Goal: Communication & Community: Answer question/provide support

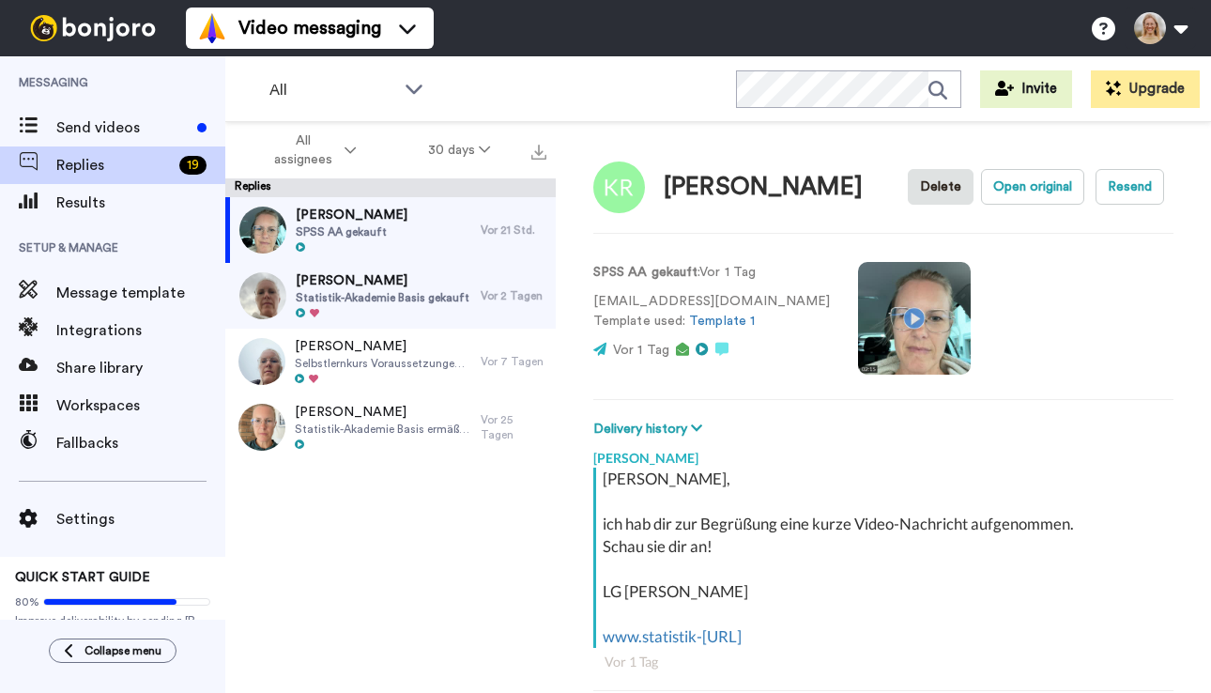
scroll to position [66, 0]
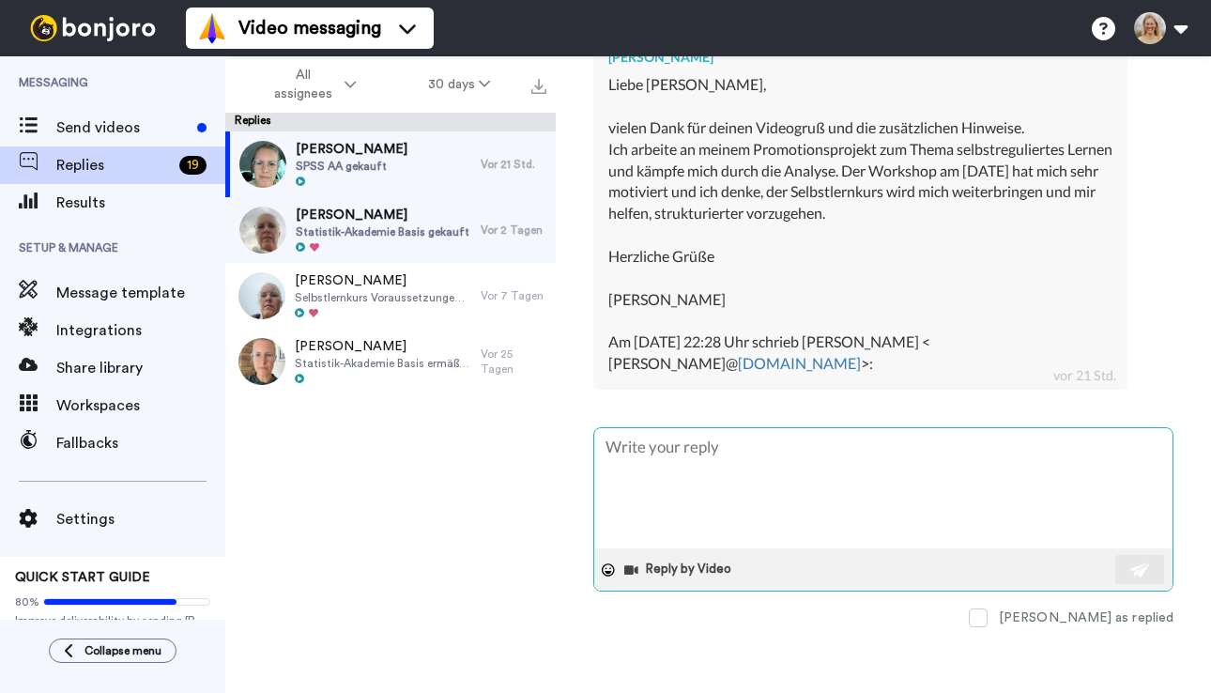
click at [665, 484] on textarea at bounding box center [883, 488] width 578 height 120
type textarea "H"
type textarea "x"
type textarea "Ha"
type textarea "x"
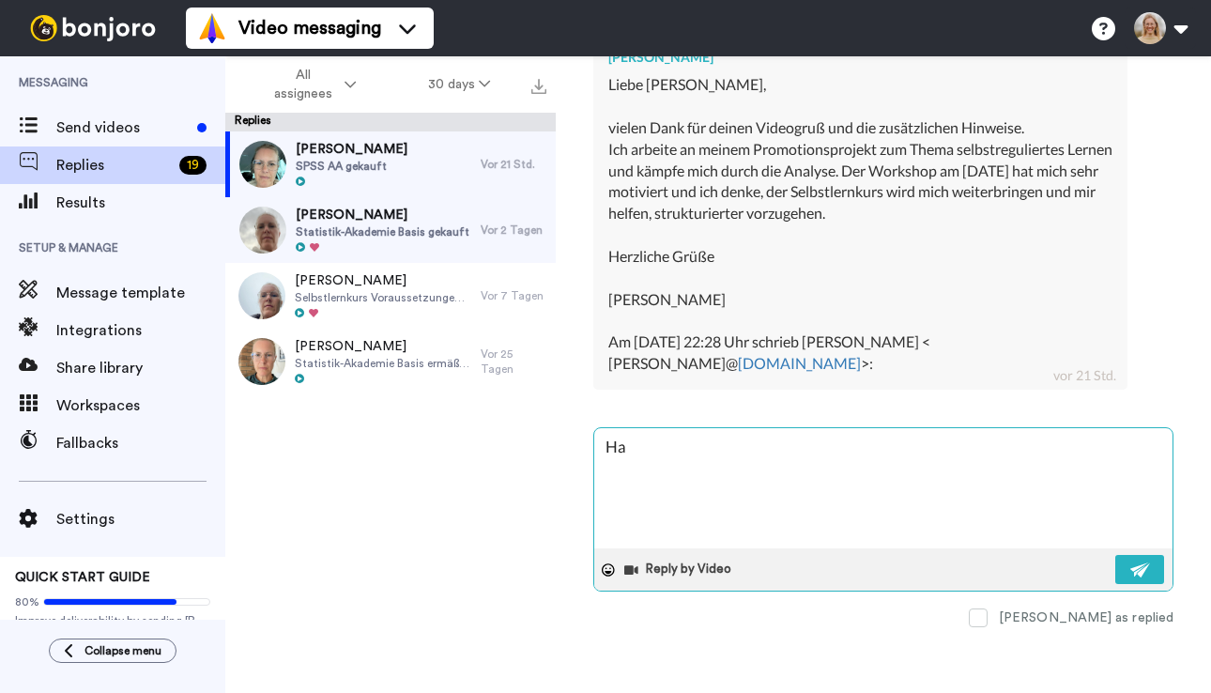
type textarea "Hal"
type textarea "x"
type textarea "Hall"
type textarea "x"
type textarea "Hallo"
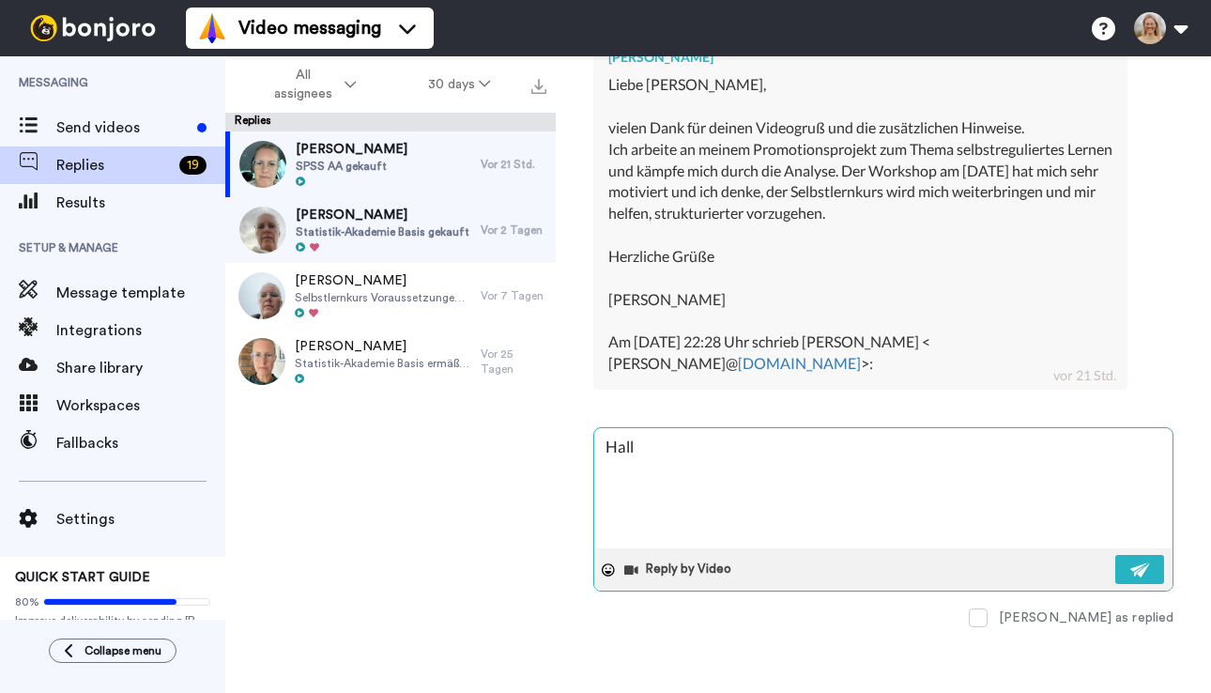
type textarea "x"
type textarea "Hallo"
type textarea "x"
type textarea "Hallo K"
type textarea "x"
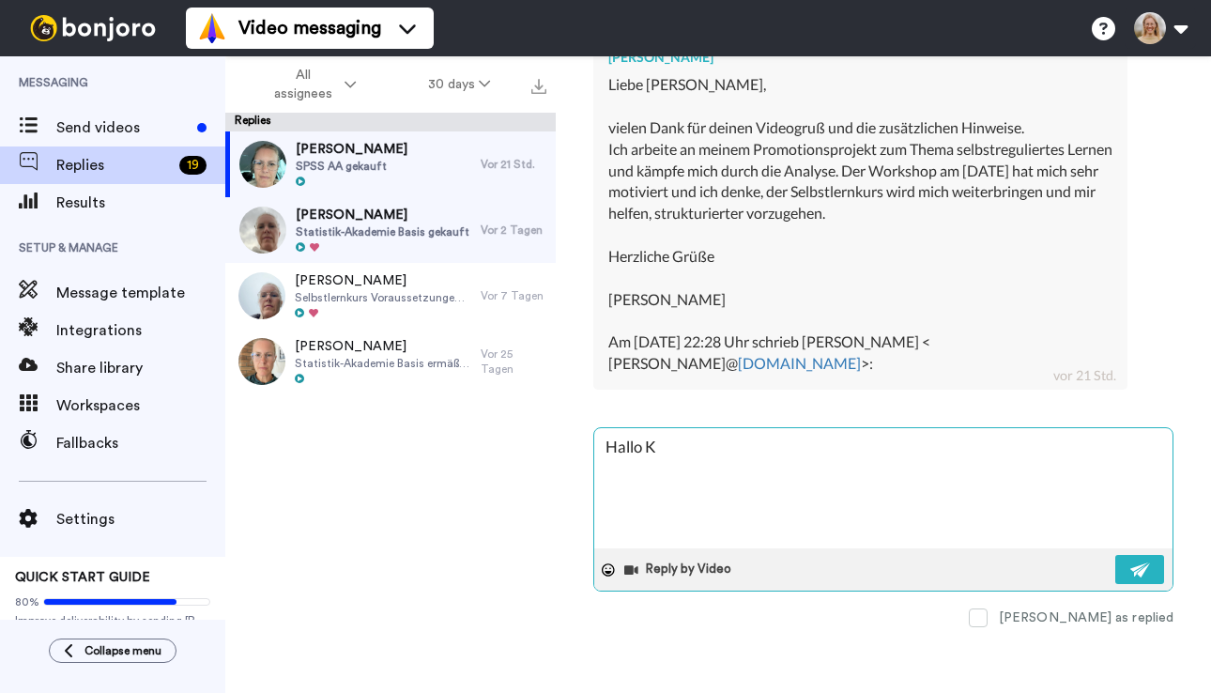
type textarea "Hallo Ki"
type textarea "x"
type textarea "Hallo Kir"
type textarea "x"
type textarea "Hallo Kirs"
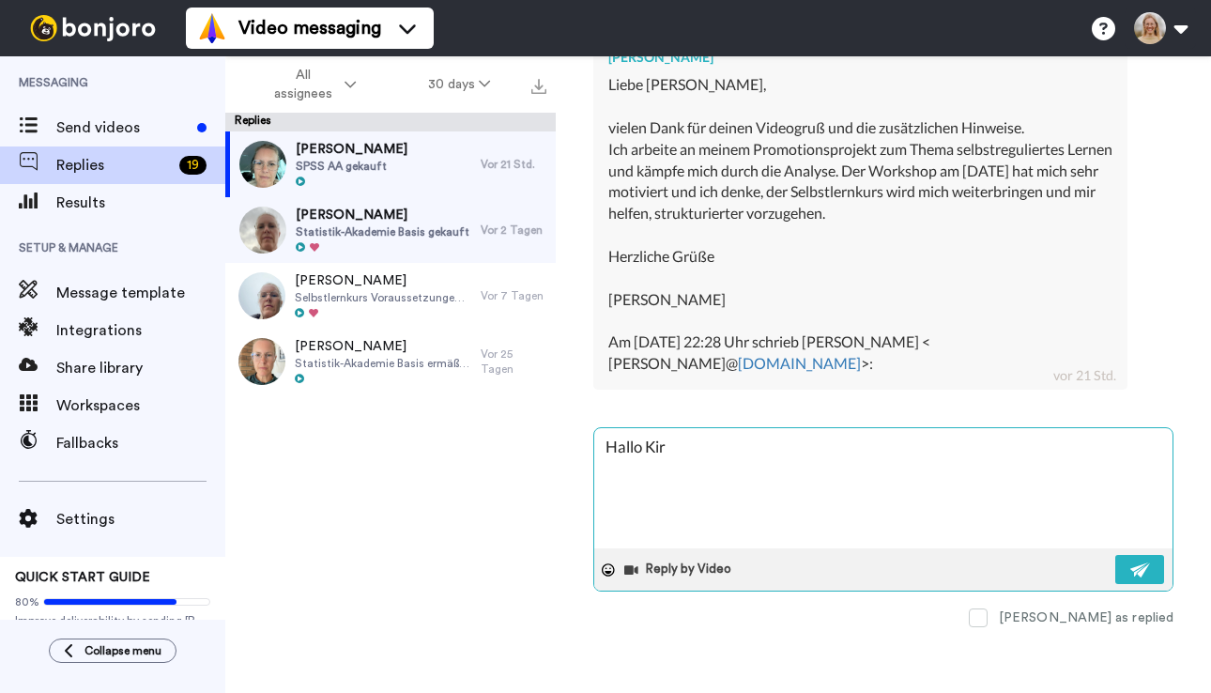
type textarea "x"
type textarea "Hallo Kirste"
type textarea "x"
type textarea "Hallo Kirsten"
type textarea "x"
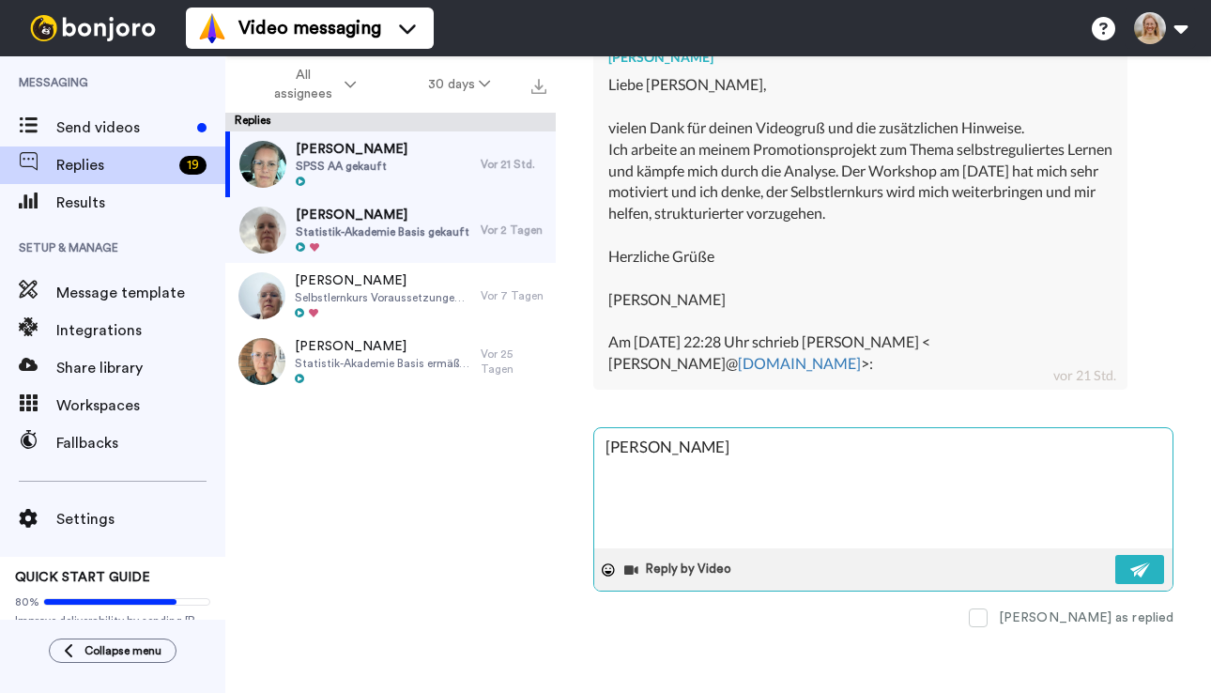
type textarea "Hallo Kirsten,"
type textarea "x"
type textarea "Hallo Kirsten,"
type textarea "x"
type textarea "Hallo Kirsten,"
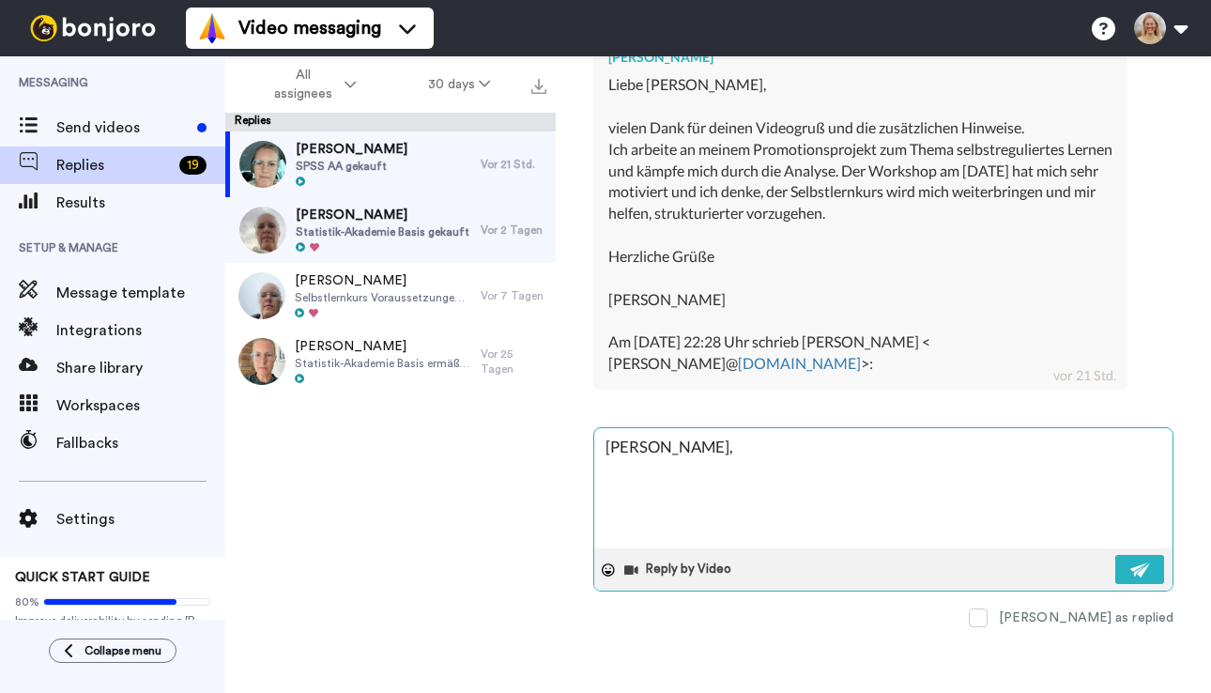
type textarea "x"
type textarea "Hallo Kirsten,"
type textarea "x"
type textarea "Hallo Kirsten, d"
type textarea "x"
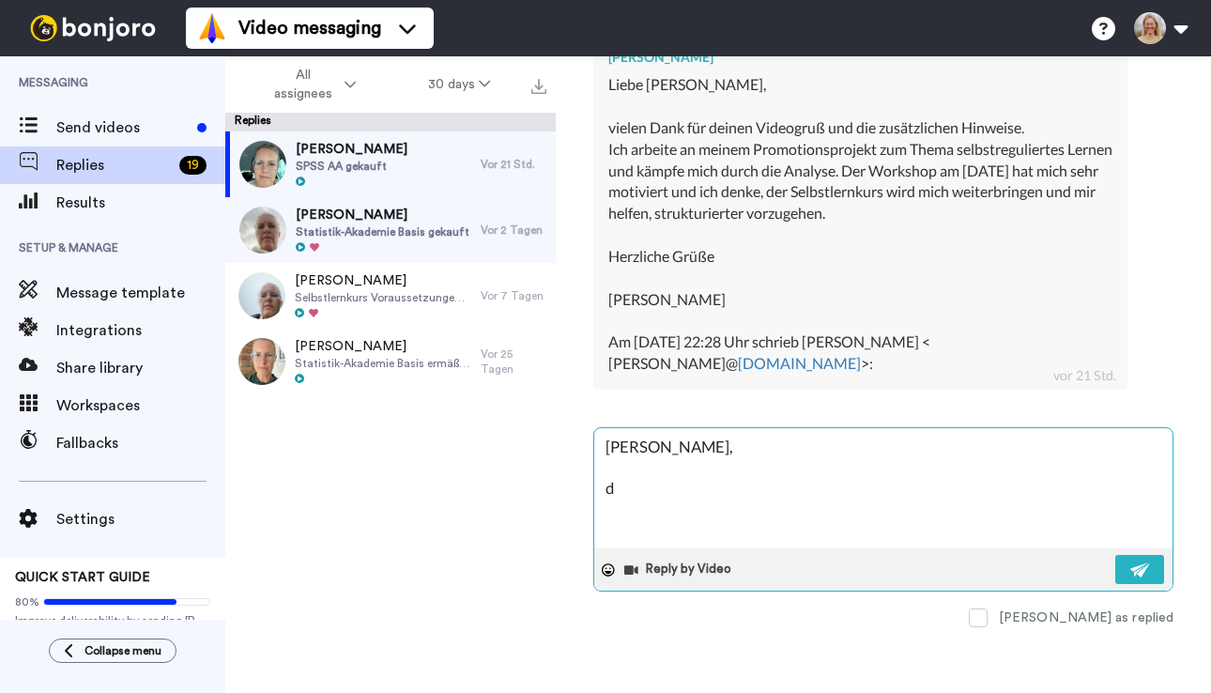
type textarea "Hallo Kirsten, da"
type textarea "x"
type textarea "Hallo Kirsten, das"
type textarea "x"
type textarea "Hallo Kirsten, das"
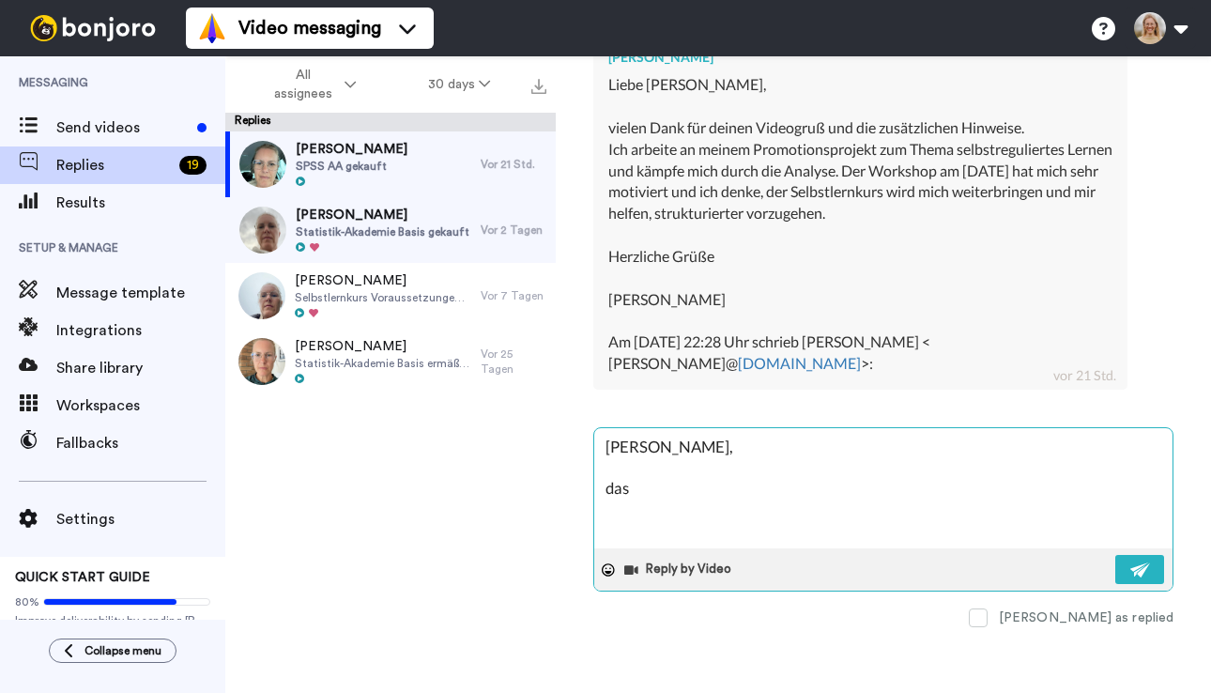
type textarea "x"
type textarea "Hallo Kirsten, das f"
type textarea "x"
type textarea "Hallo Kirsten, das fr"
type textarea "x"
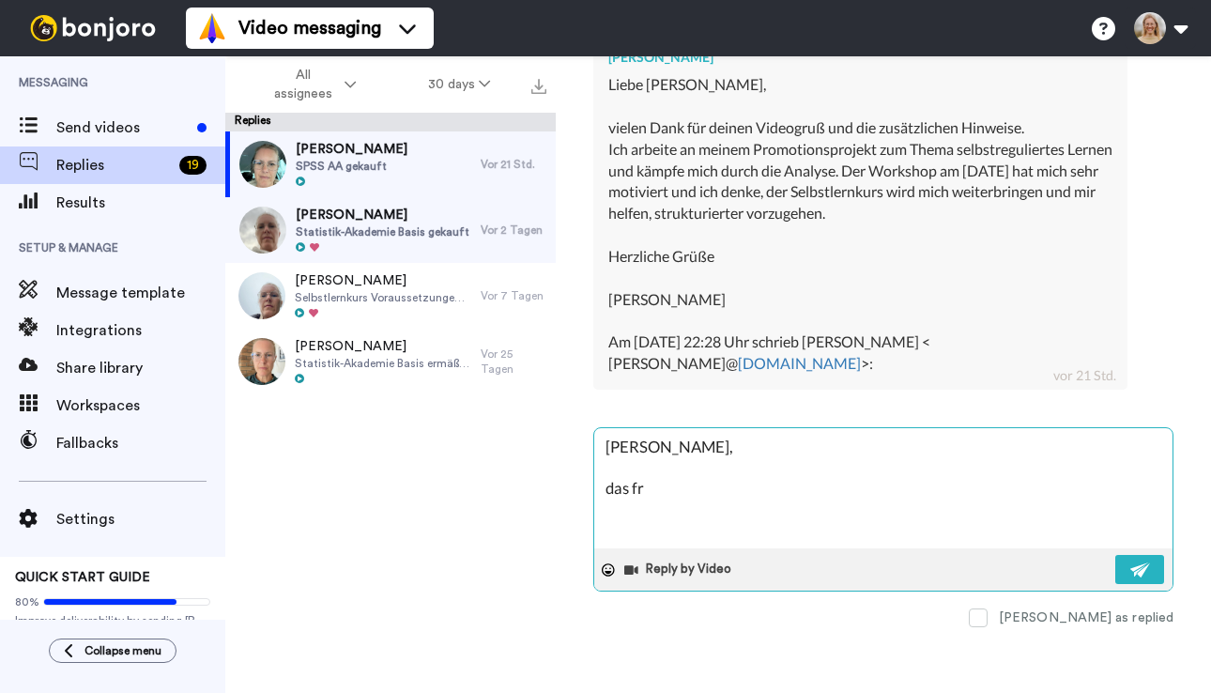
type textarea "Hallo Kirsten, das fre"
type textarea "x"
type textarea "Hallo Kirsten, das freu"
type textarea "x"
type textarea "Hallo Kirsten, das freut"
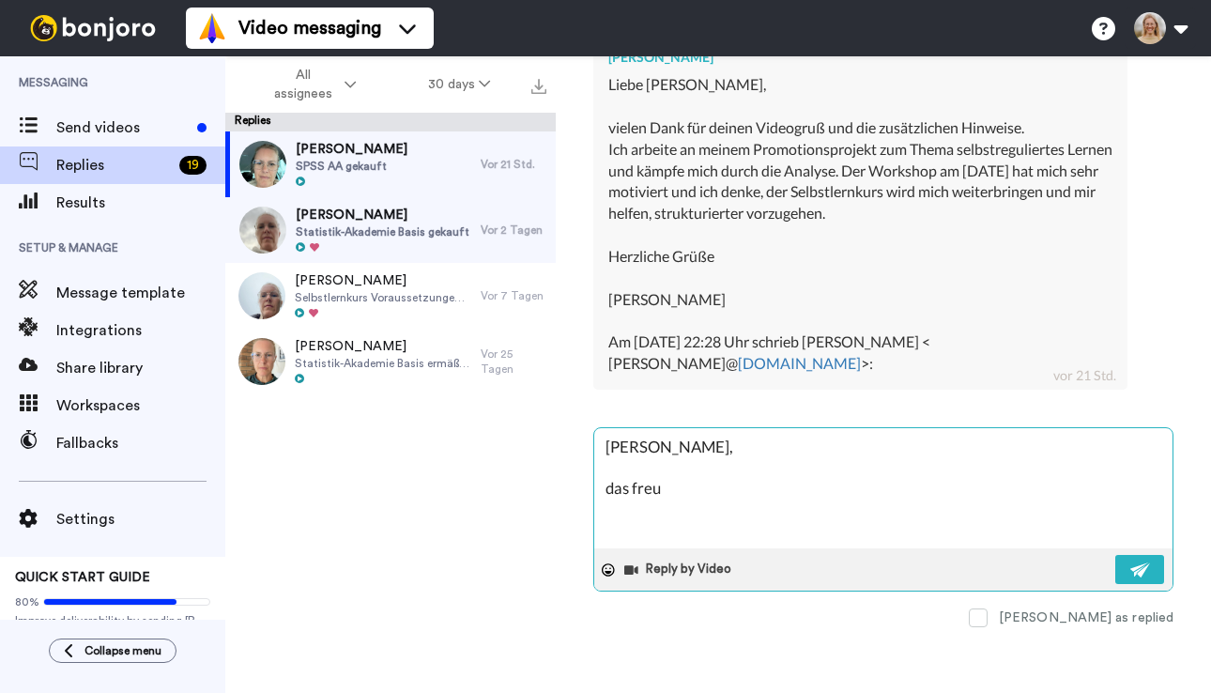
type textarea "x"
type textarea "Hallo Kirsten, das freut"
type textarea "x"
type textarea "Hallo Kirsten, das freut m"
type textarea "x"
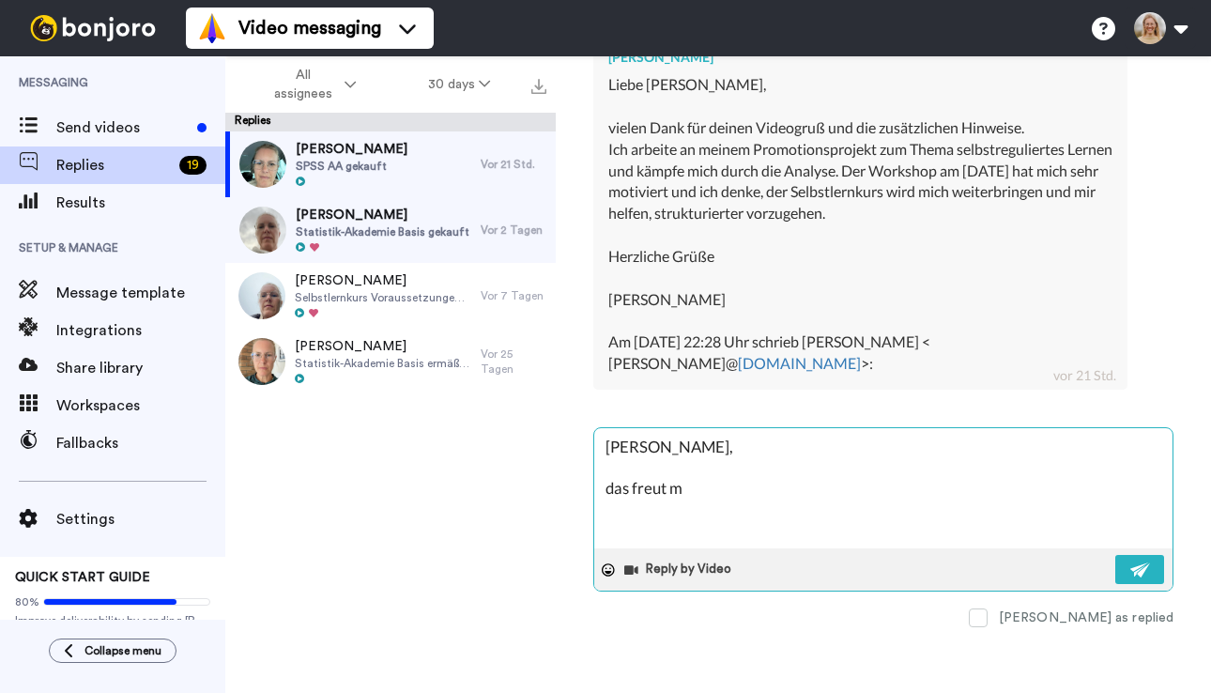
type textarea "Hallo Kirsten, das freut mi"
type textarea "x"
type textarea "Hallo Kirsten, das freut mic"
type textarea "x"
type textarea "Hallo Kirsten, das freut mich"
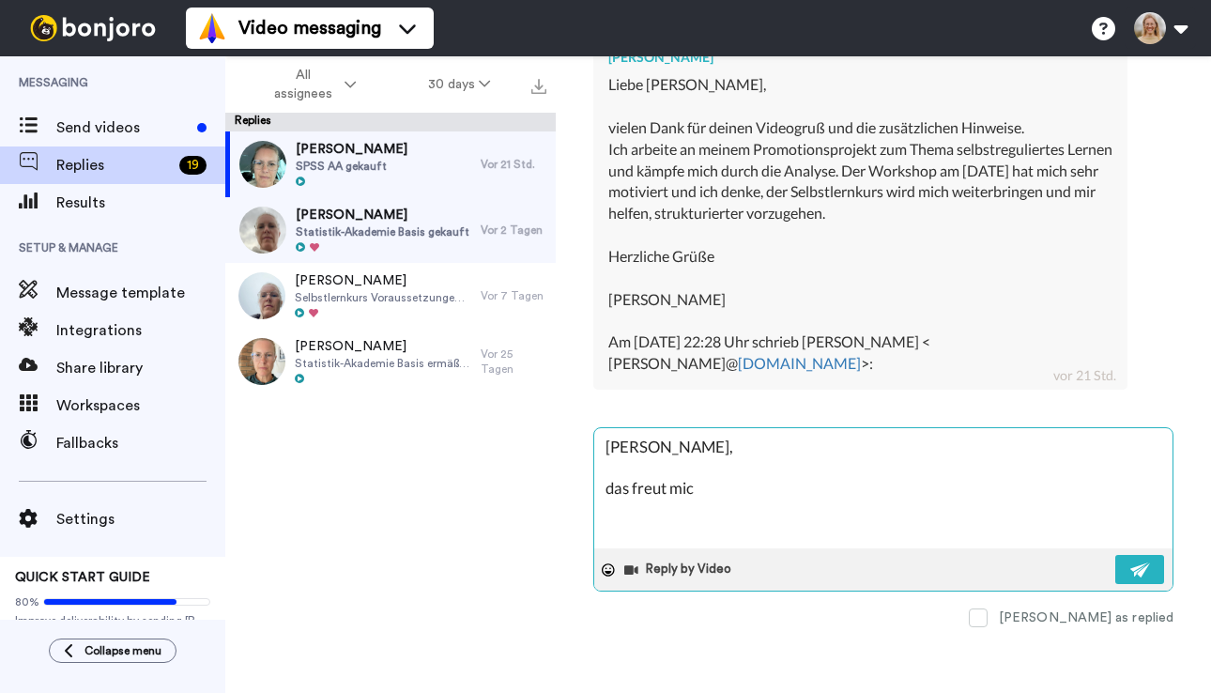
type textarea "x"
type textarea "Hallo Kirsten, das freut mich"
type textarea "x"
type textarea "Hallo Kirsten, das freut mich s"
type textarea "x"
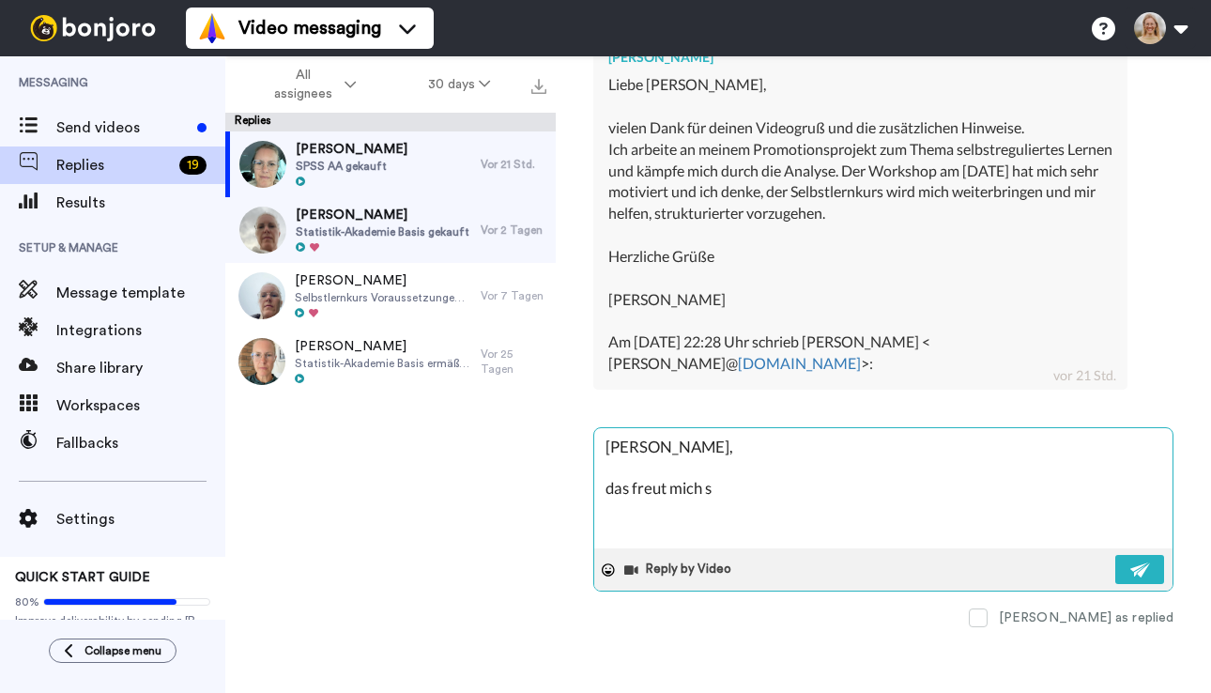
type textarea "Hallo Kirsten, das freut mich se"
type textarea "x"
type textarea "Hallo Kirsten, das freut mich seh"
type textarea "x"
type textarea "Hallo Kirsten, das freut mich sehr"
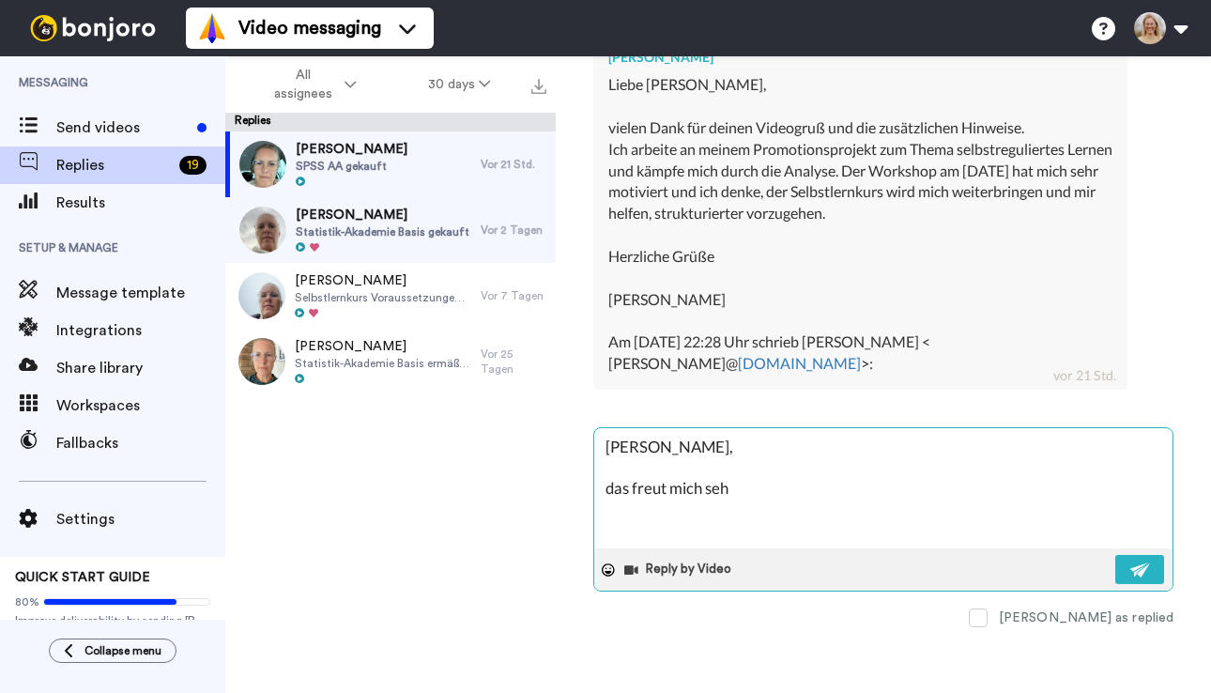
type textarea "x"
type textarea "Hallo Kirsten, das freut mich sehr,"
type textarea "x"
type textarea "Hallo Kirsten, das freut mich sehr,"
type textarea "x"
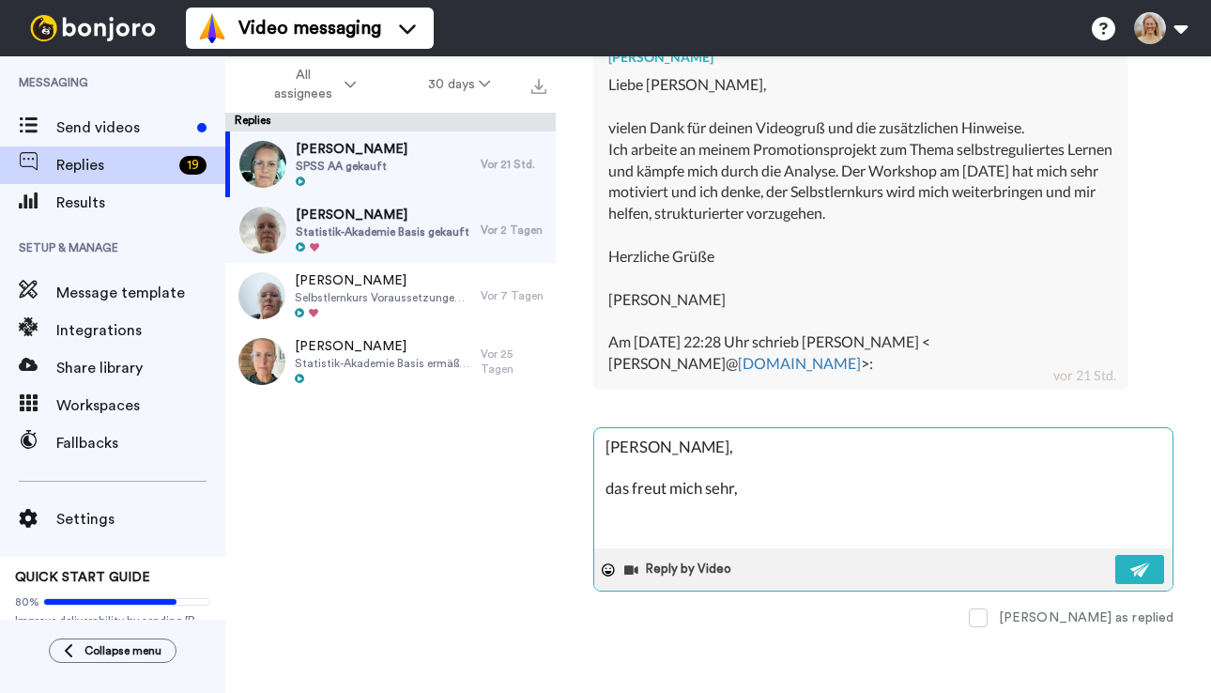
type textarea "Hallo Kirsten, das freut mich sehr, d"
type textarea "x"
type textarea "Hallo Kirsten, das freut mich sehr, da"
type textarea "x"
type textarea "Hallo Kirsten, das freut mich sehr, das"
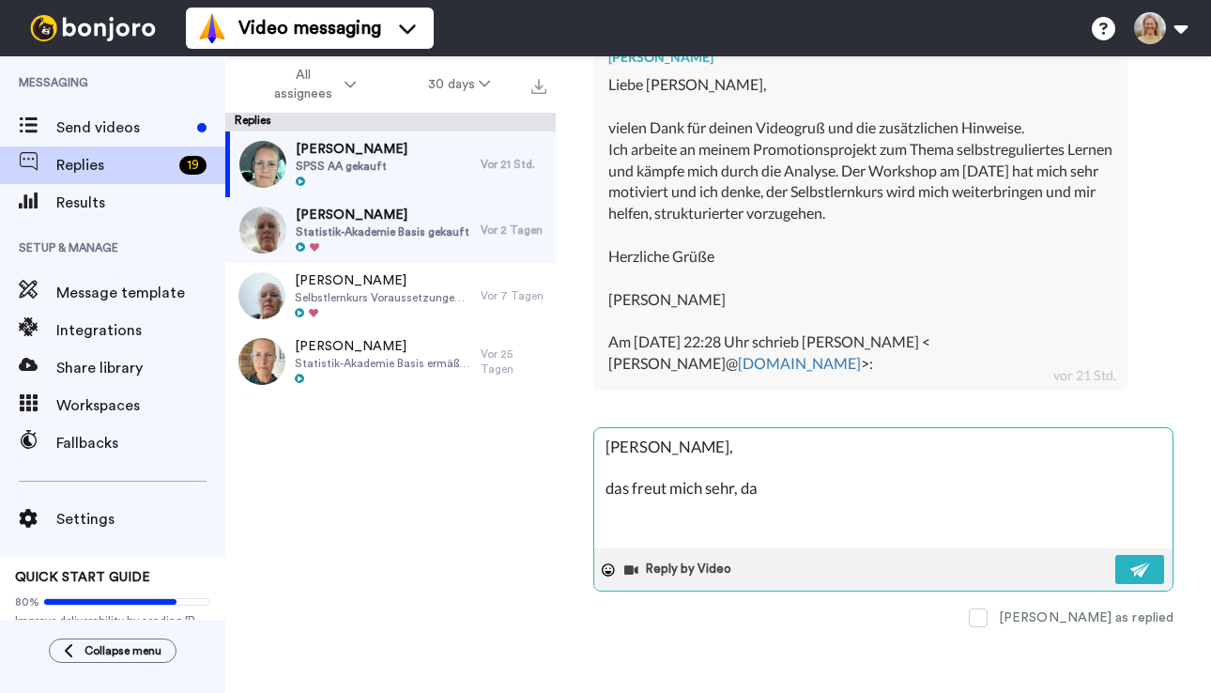
type textarea "x"
type textarea "Hallo Kirsten, das freut mich sehr, dass"
type textarea "x"
type textarea "Hallo Kirsten, das freut mich sehr, dass"
type textarea "x"
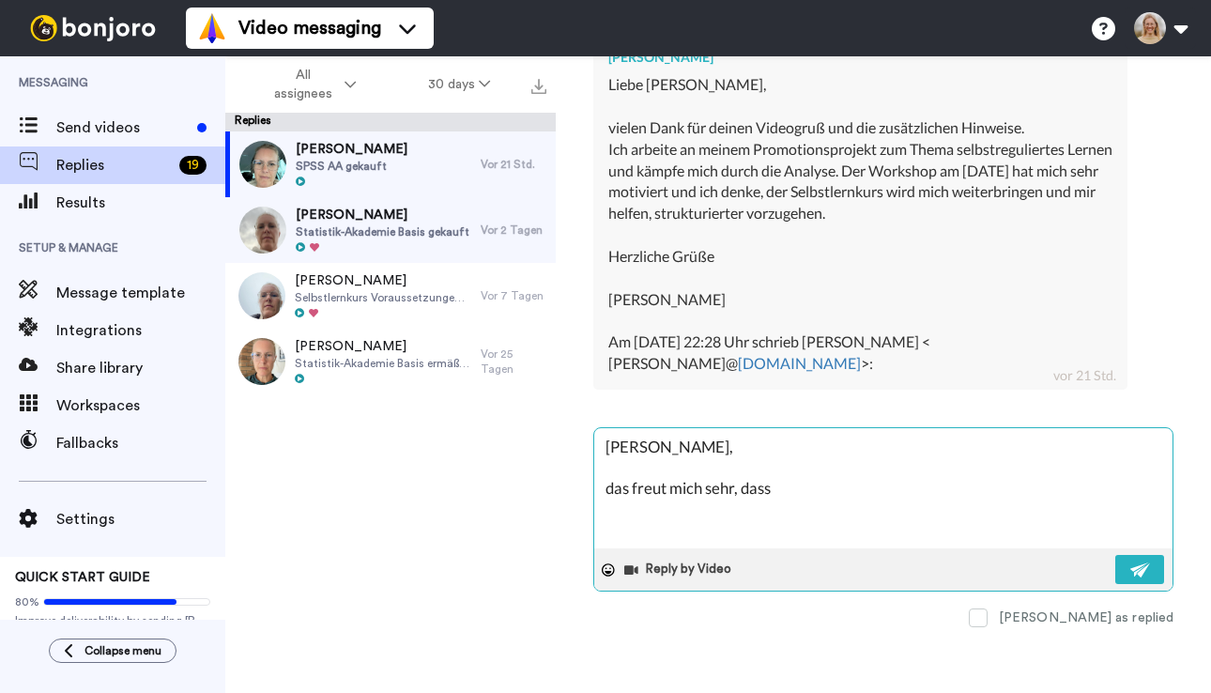
type textarea "Hallo Kirsten, das freut mich sehr, dass d"
type textarea "x"
type textarea "Hallo Kirsten, das freut mich sehr, dass di"
type textarea "x"
type textarea "Hallo Kirsten, das freut mich sehr, dass dic"
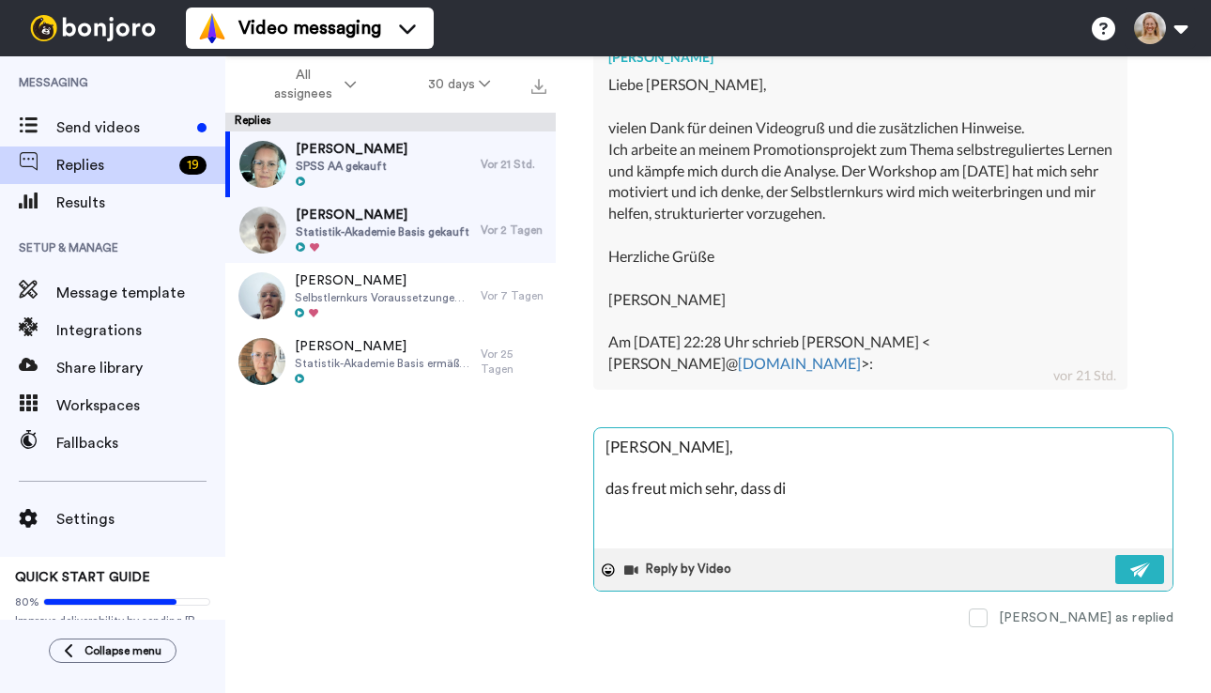
type textarea "x"
type textarea "Hallo Kirsten, das freut mich sehr, dass dich"
type textarea "x"
type textarea "Hallo Kirsten, das freut mich sehr, dass dich"
type textarea "x"
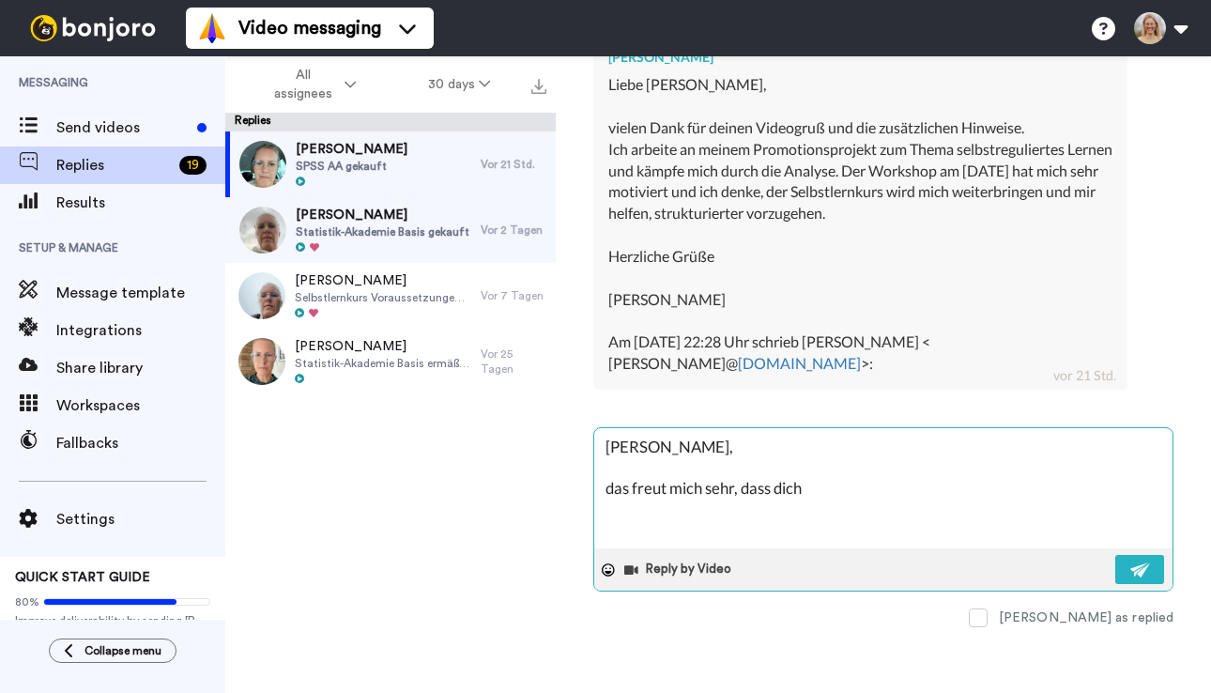
type textarea "Hallo Kirsten, das freut mich sehr, dass dich d"
type textarea "x"
type textarea "Hallo Kirsten, das freut mich sehr, dass dich de"
type textarea "x"
type textarea "Hallo Kirsten, das freut mich sehr, dass dich der"
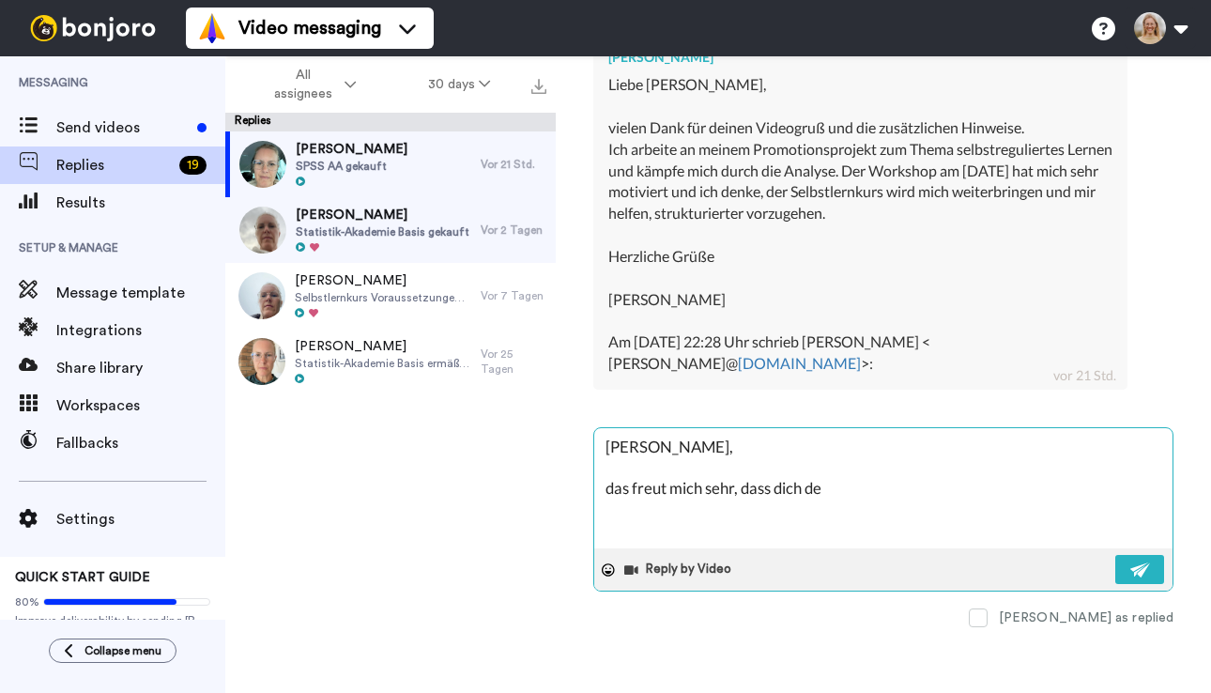
type textarea "x"
type textarea "Hallo Kirsten, das freut mich sehr, dass dich der"
type textarea "x"
type textarea "Hallo Kirsten, das freut mich sehr, dass dich der W"
type textarea "x"
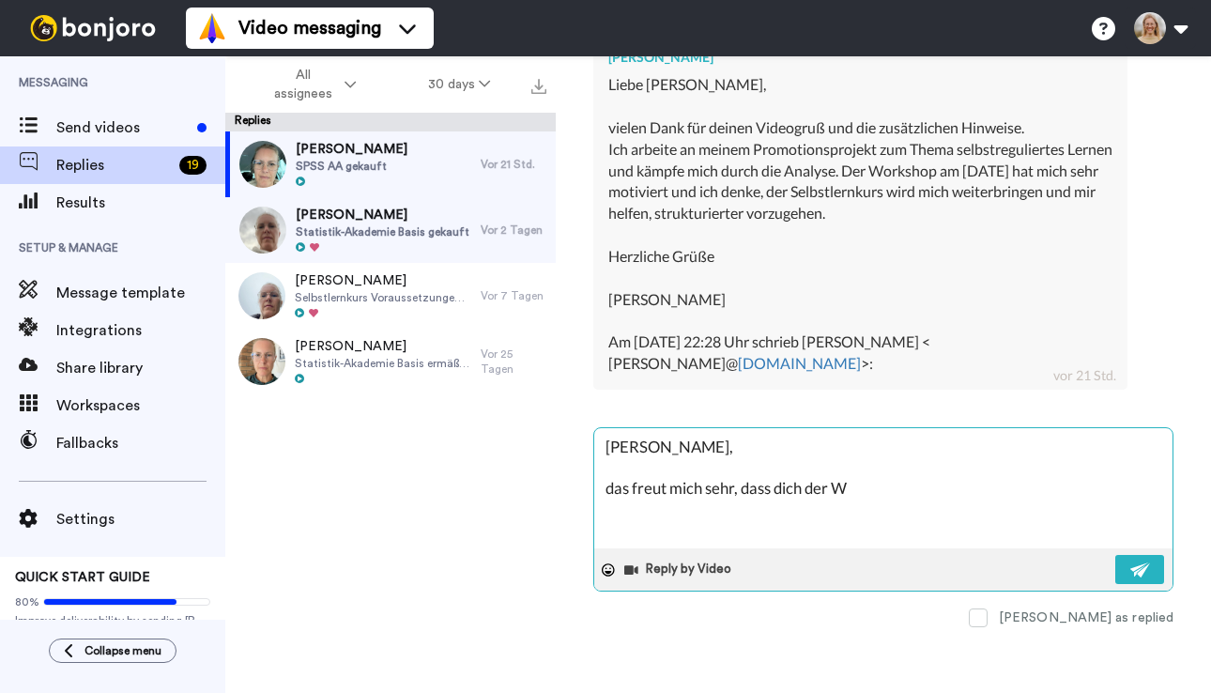
type textarea "Hallo Kirsten, das freut mich sehr, dass dich der Wo"
type textarea "x"
type textarea "Hallo Kirsten, das freut mich sehr, dass dich der Wor"
type textarea "x"
type textarea "Hallo Kirsten, das freut mich sehr, dass dich der Work"
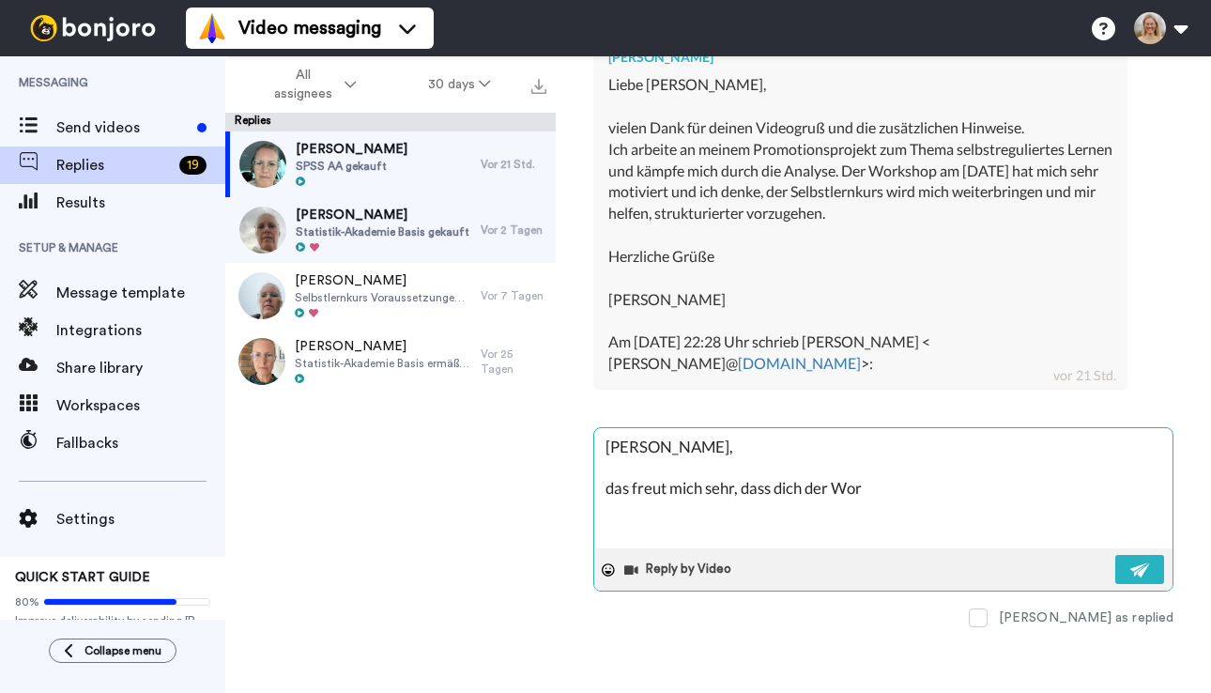
type textarea "x"
type textarea "Hallo Kirsten, das freut mich sehr, dass dich der Works"
type textarea "x"
type textarea "Hallo Kirsten, das freut mich sehr, dass dich der Worksh"
type textarea "x"
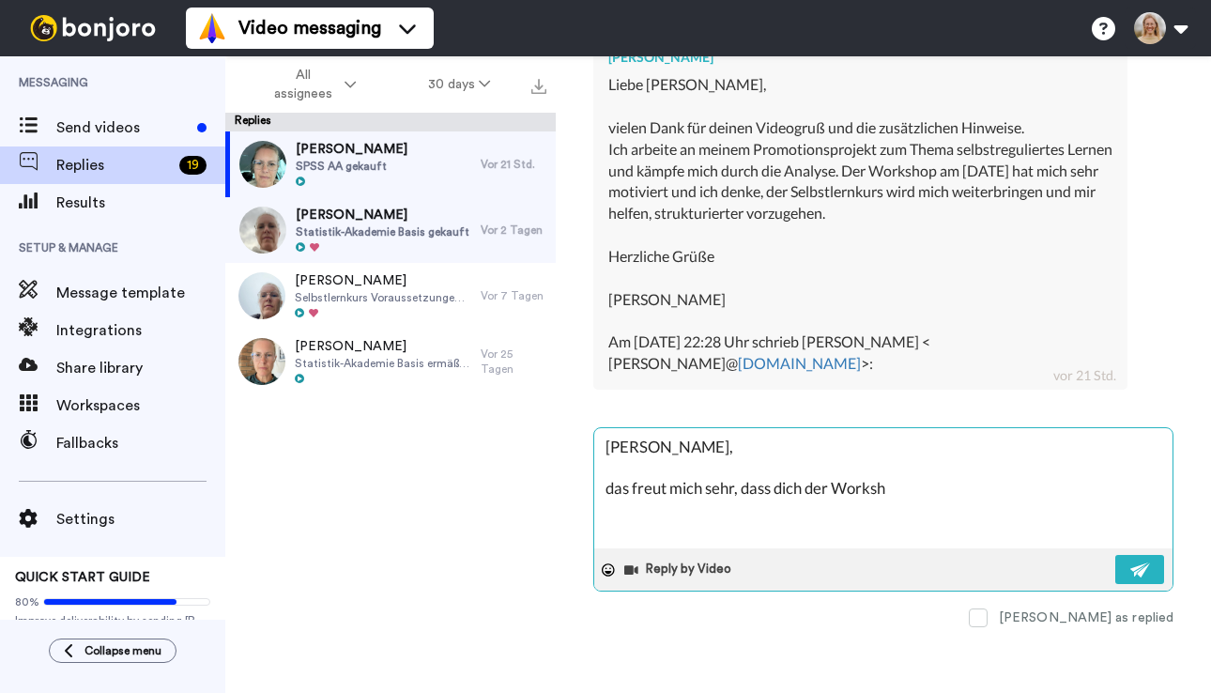
type textarea "Hallo Kirsten, das freut mich sehr, dass dich der Worksho"
type textarea "x"
type textarea "Hallo Kirsten, das freut mich sehr, dass dich der Workshop"
type textarea "x"
type textarea "Hallo Kirsten, das freut mich sehr, dass dich der Workshop"
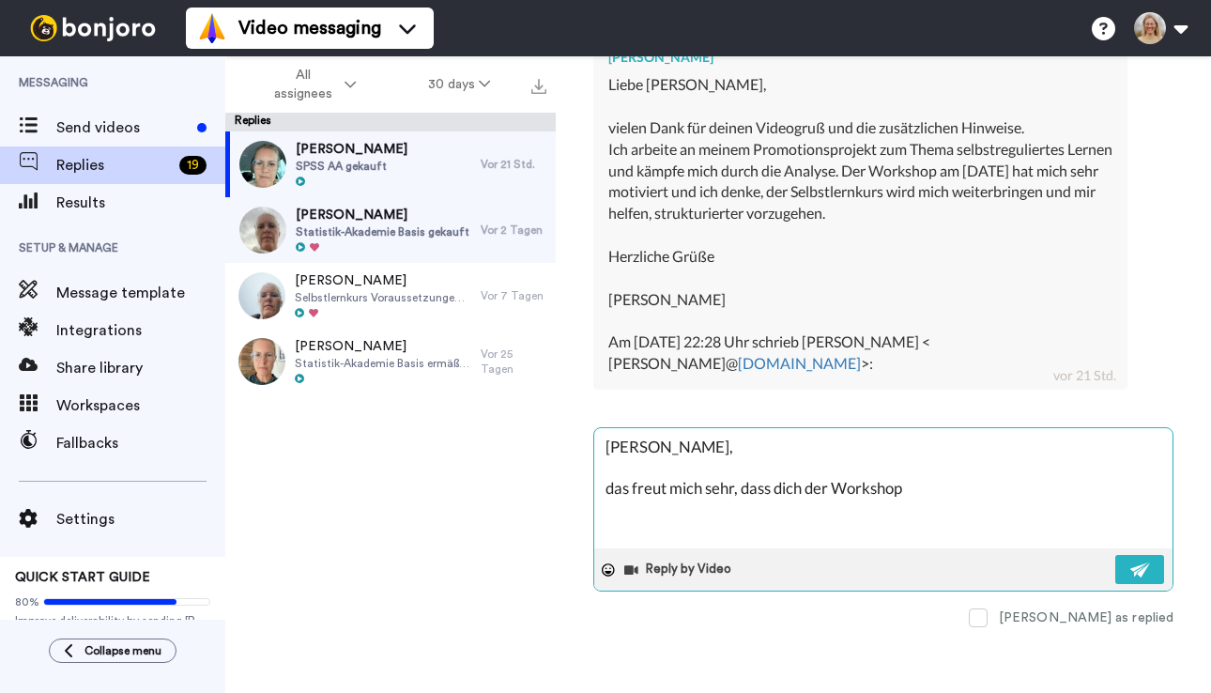
type textarea "x"
type textarea "Hallo Kirsten, das freut mich sehr, dass dich der Workshop m"
type textarea "x"
type textarea "Hallo Kirsten, das freut mich sehr, dass dich der Workshop mo"
type textarea "x"
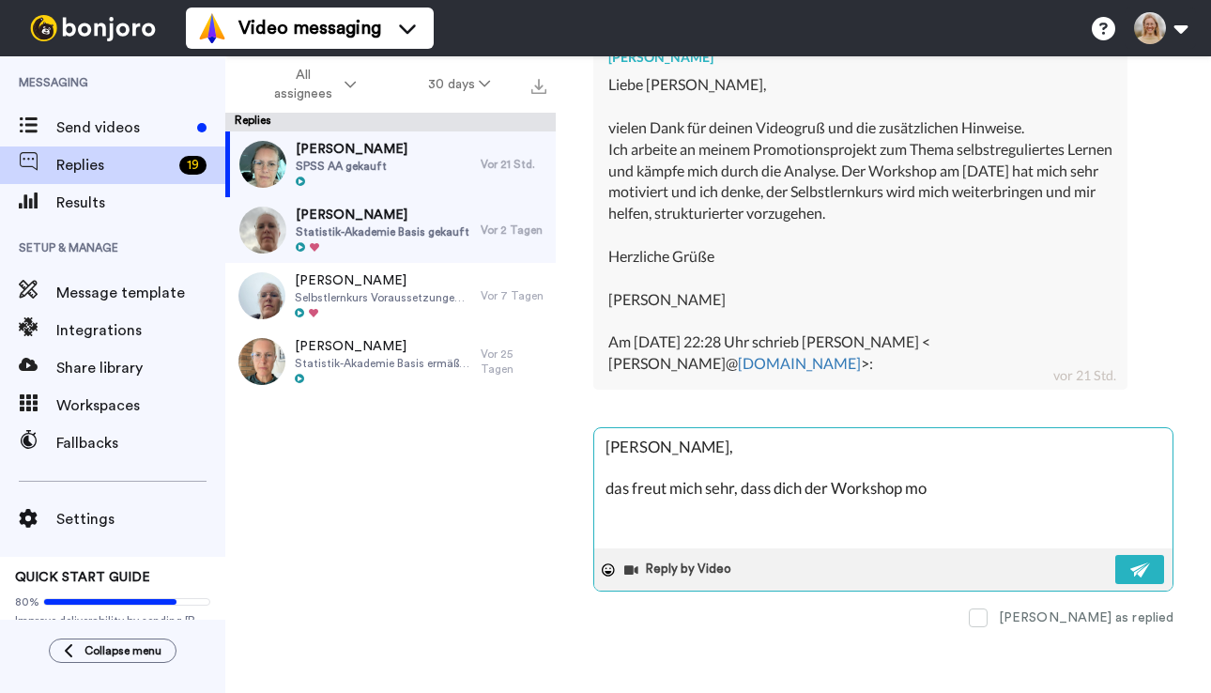
type textarea "Hallo Kirsten, das freut mich sehr, dass dich der Workshop mot"
type textarea "x"
type textarea "Hallo Kirsten, das freut mich sehr, dass dich der Workshop moti"
type textarea "x"
type textarea "Hallo Kirsten, das freut mich sehr, dass dich der Workshop motie"
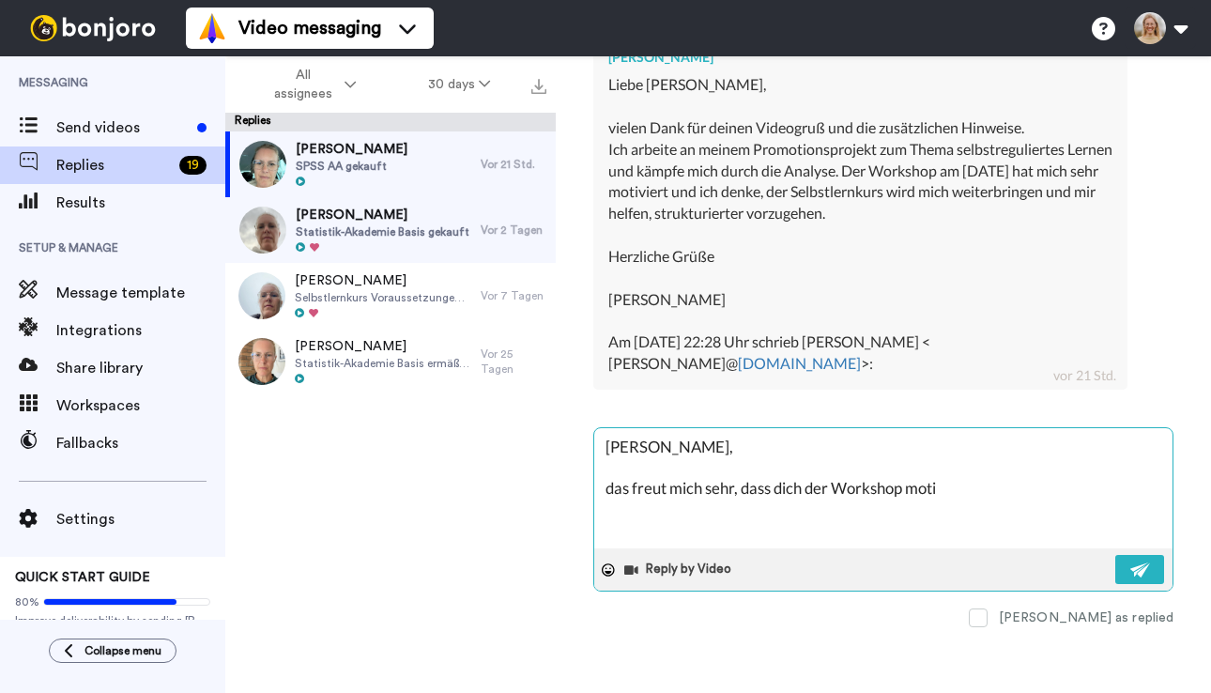
type textarea "x"
type textarea "Hallo Kirsten, das freut mich sehr, dass dich der Workshop motier"
type textarea "x"
type textarea "Hallo Kirsten, das freut mich sehr, dass dich der Workshop motie"
type textarea "x"
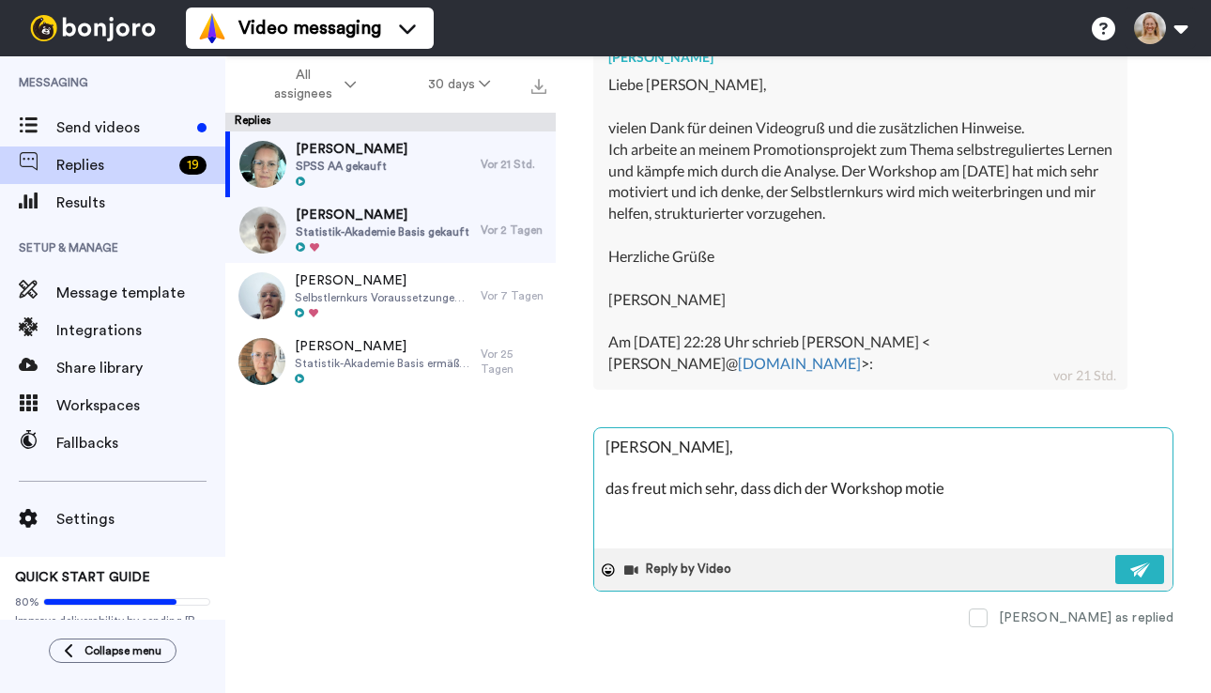
type textarea "Hallo Kirsten, das freut mich sehr, dass dich der Workshop moti"
type textarea "x"
type textarea "Hallo Kirsten, das freut mich sehr, dass dich der Workshop motiv"
type textarea "x"
type textarea "Hallo Kirsten, das freut mich sehr, dass dich der Workshop motivi"
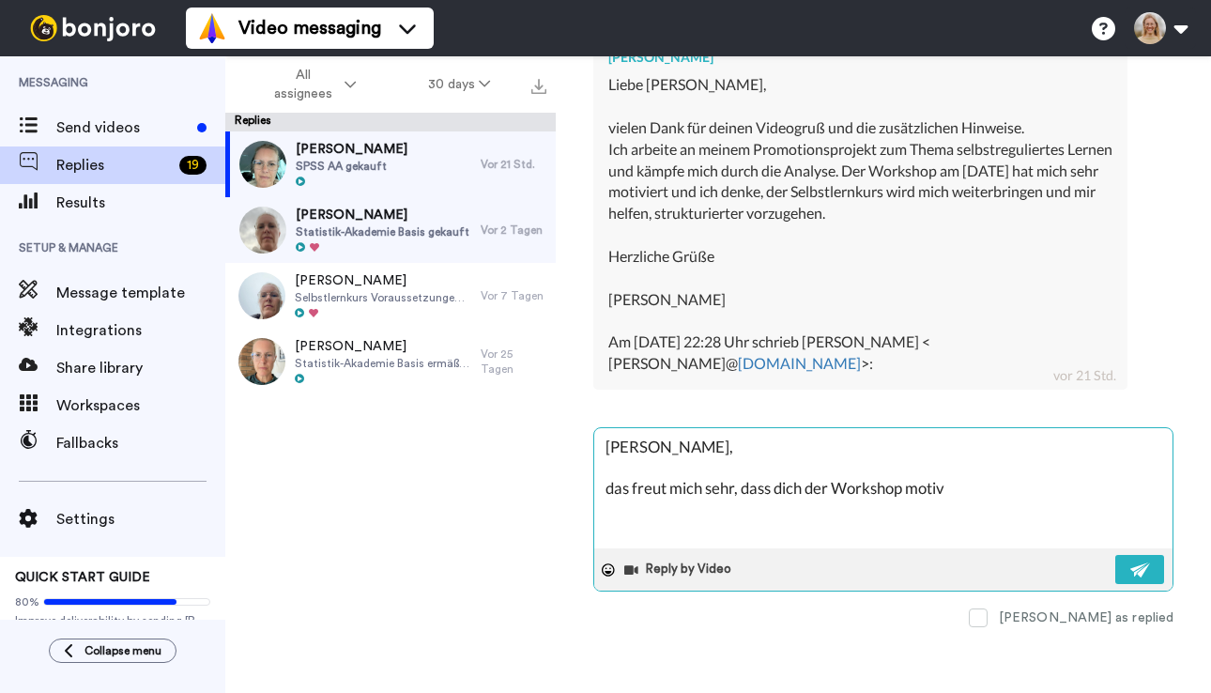
type textarea "x"
type textarea "Hallo Kirsten, das freut mich sehr, dass dich der Workshop motivie"
type textarea "x"
type textarea "Hallo Kirsten, das freut mich sehr, dass dich der Workshop motivier"
type textarea "x"
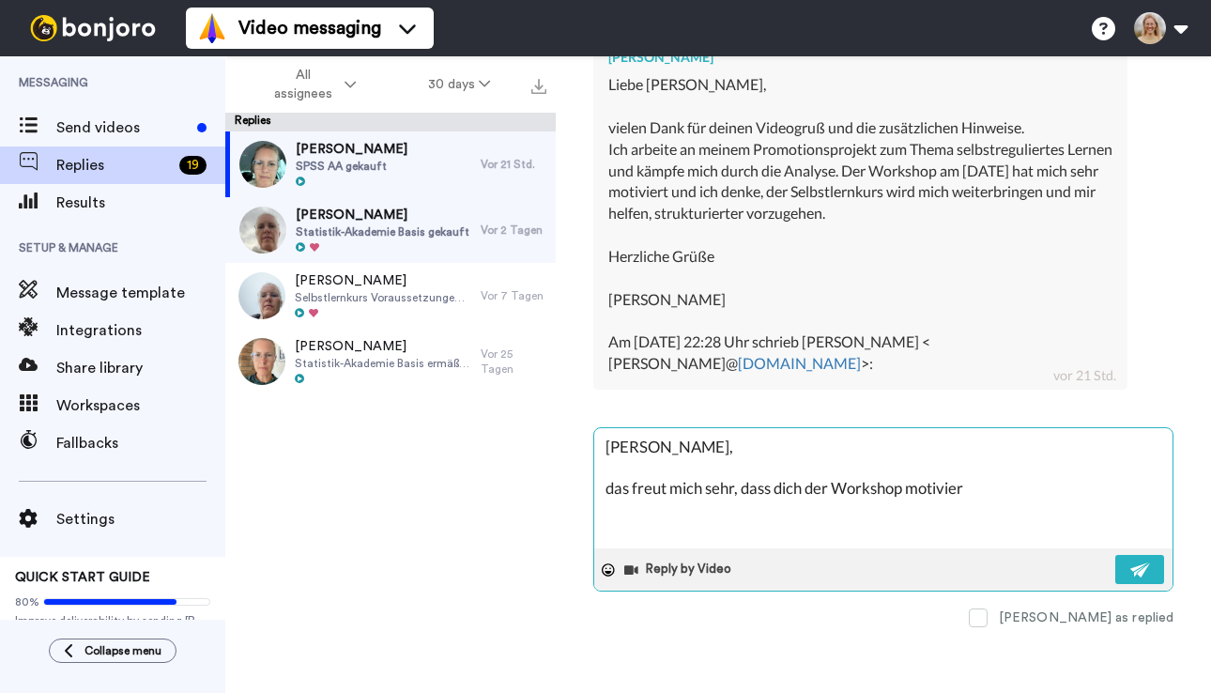
type textarea "Hallo Kirsten, das freut mich sehr, dass dich der Workshop motiviert"
type textarea "x"
type textarea "Hallo Kirsten, das freut mich sehr, dass dich der Workshop motiviert"
type textarea "x"
type textarea "Hallo Kirsten, das freut mich sehr, dass dich der Workshop motiviert h"
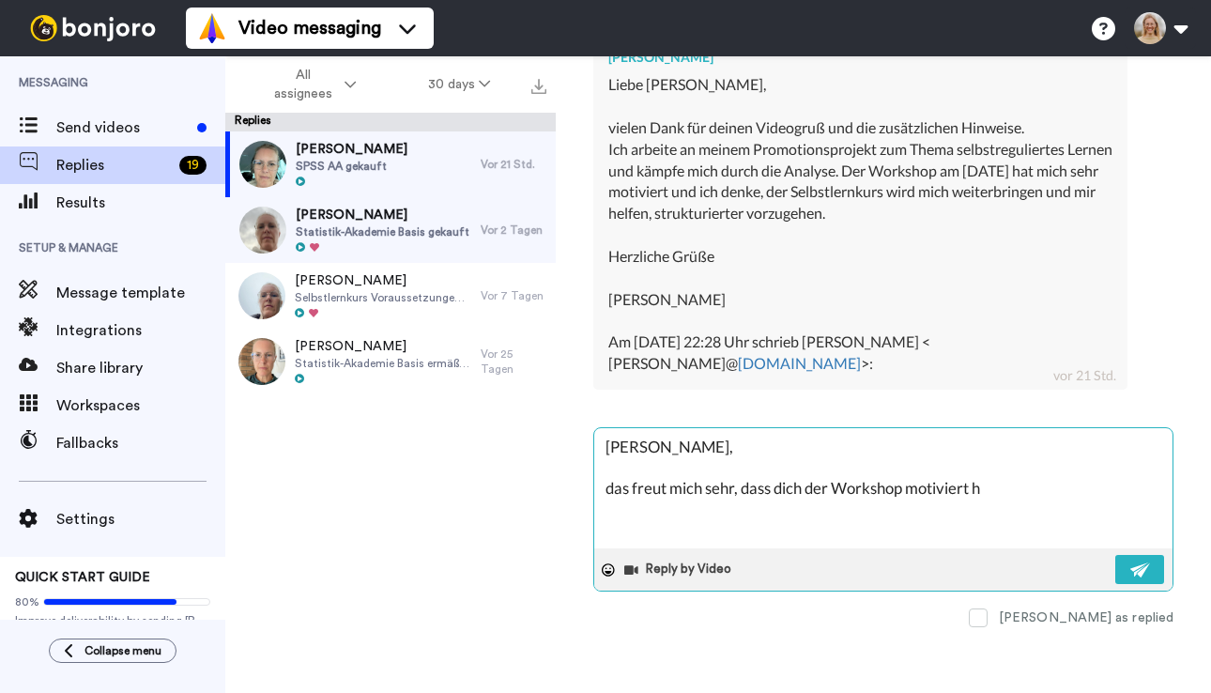
type textarea "x"
type textarea "Hallo Kirsten, das freut mich sehr, dass dich der Workshop motiviert ha"
type textarea "x"
type textarea "Hallo Kirsten, das freut mich sehr, dass dich der Workshop motiviert hat"
type textarea "x"
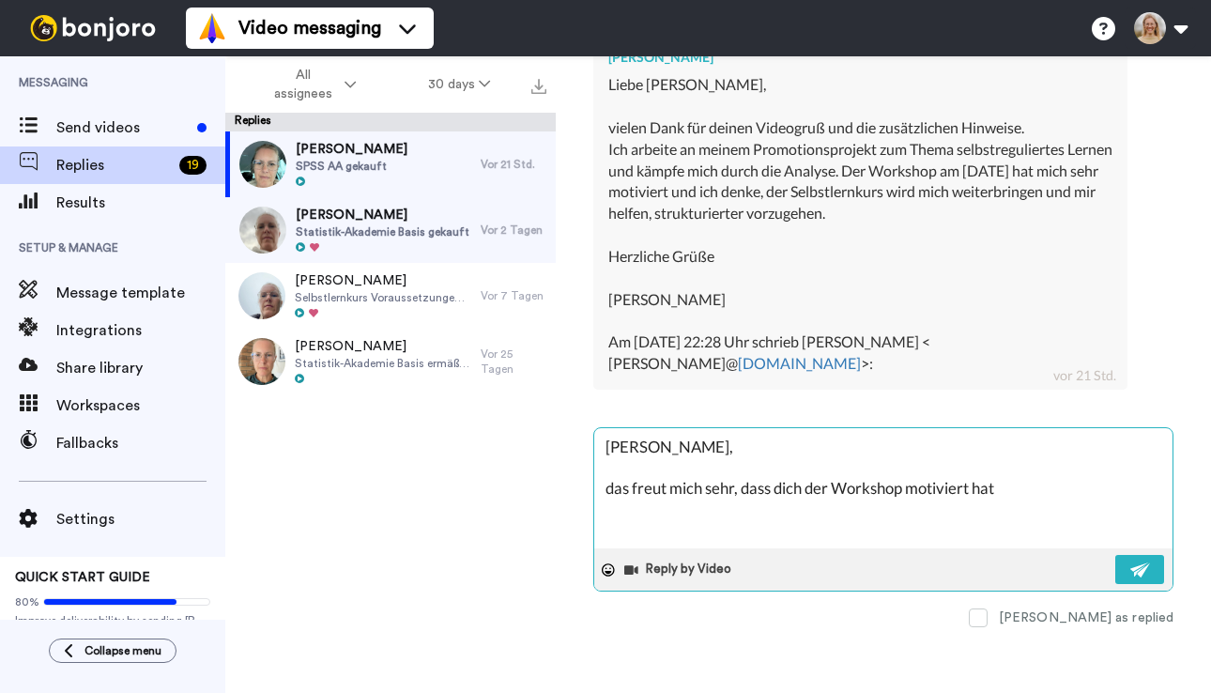
type textarea "Hallo Kirsten, das freut mich sehr, dass dich der Workshop motiviert hat."
type textarea "x"
type textarea "Hallo Kirsten, das freut mich sehr, dass dich der Workshop motiviert hat."
type textarea "x"
type textarea "Hallo Kirsten, das freut mich sehr, dass dich der Workshop motiviert hat. S"
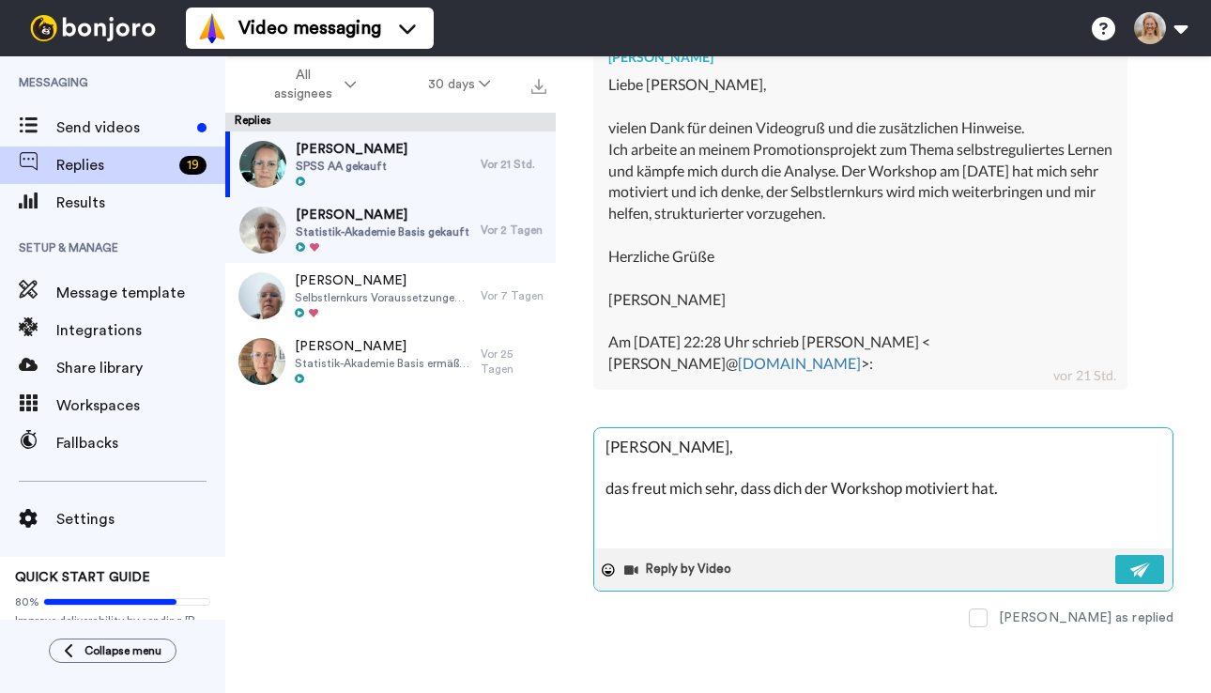
type textarea "x"
type textarea "Hallo Kirsten, das freut mich sehr, dass dich der Workshop motiviert hat. So"
type textarea "x"
type textarea "Hallo Kirsten, das freut mich sehr, dass dich der Workshop motiviert hat. So"
type textarea "x"
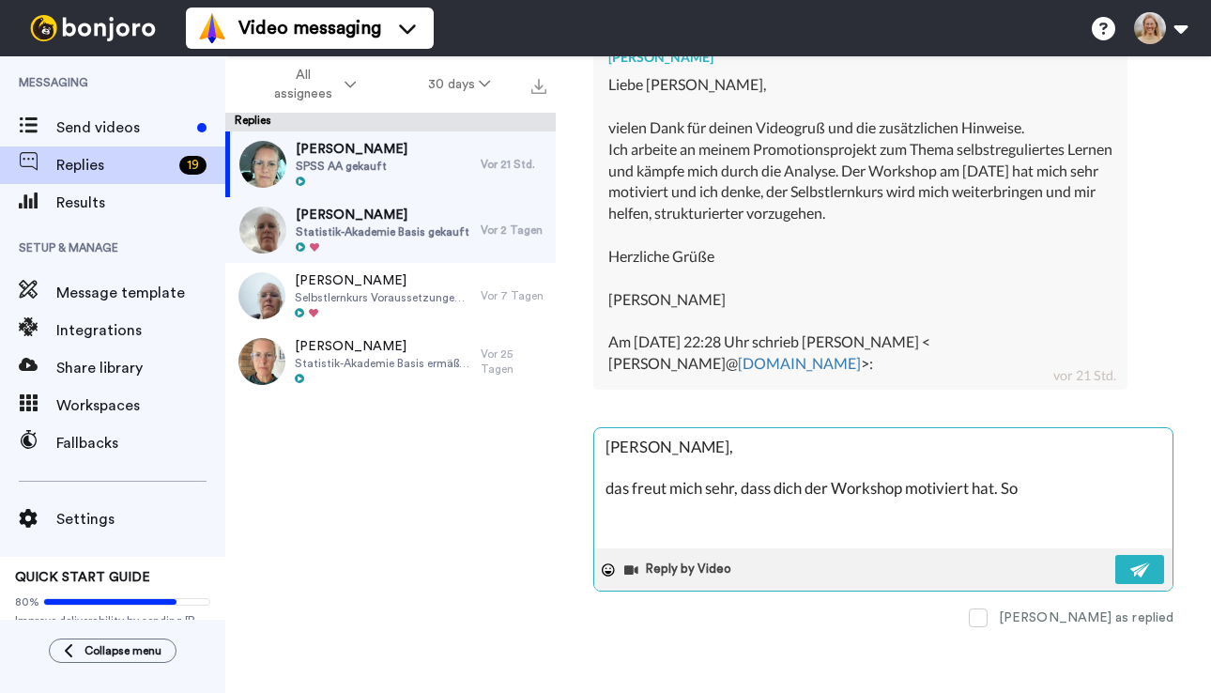
type textarea "Hallo Kirsten, das freut mich sehr, dass dich der Workshop motiviert hat. So s"
type textarea "x"
type textarea "Hallo Kirsten, das freut mich sehr, dass dich der Workshop motiviert hat. So so"
type textarea "x"
type textarea "Hallo Kirsten, das freut mich sehr, dass dich der Workshop motiviert hat. So sol"
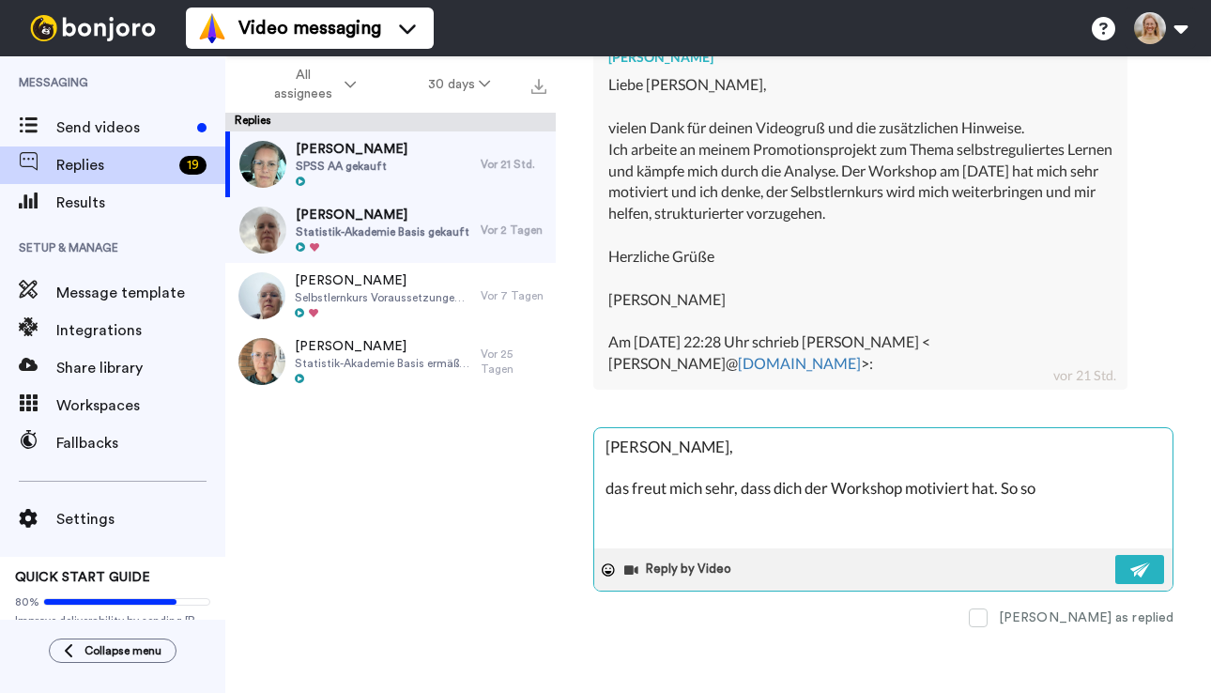
type textarea "x"
type textarea "Hallo Kirsten, das freut mich sehr, dass dich der Workshop motiviert hat. So so…"
type textarea "x"
type textarea "Hallo Kirsten, das freut mich sehr, dass dich der Workshop motiviert hat. So so…"
type textarea "x"
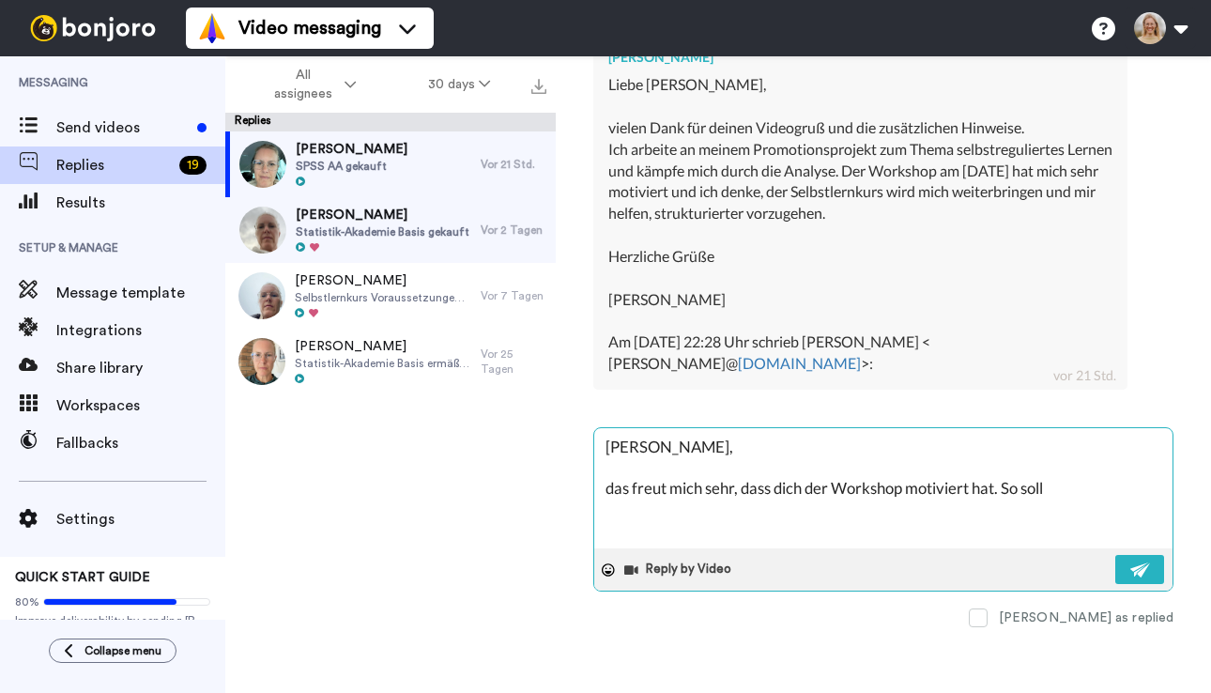
type textarea "Hallo Kirsten, das freut mich sehr, dass dich der Workshop motiviert hat. So so…"
type textarea "x"
type textarea "Hallo Kirsten, das freut mich sehr, dass dich der Workshop motiviert hat. So so…"
type textarea "x"
type textarea "Hallo Kirsten, das freut mich sehr, dass dich der Workshop motiviert hat. So so…"
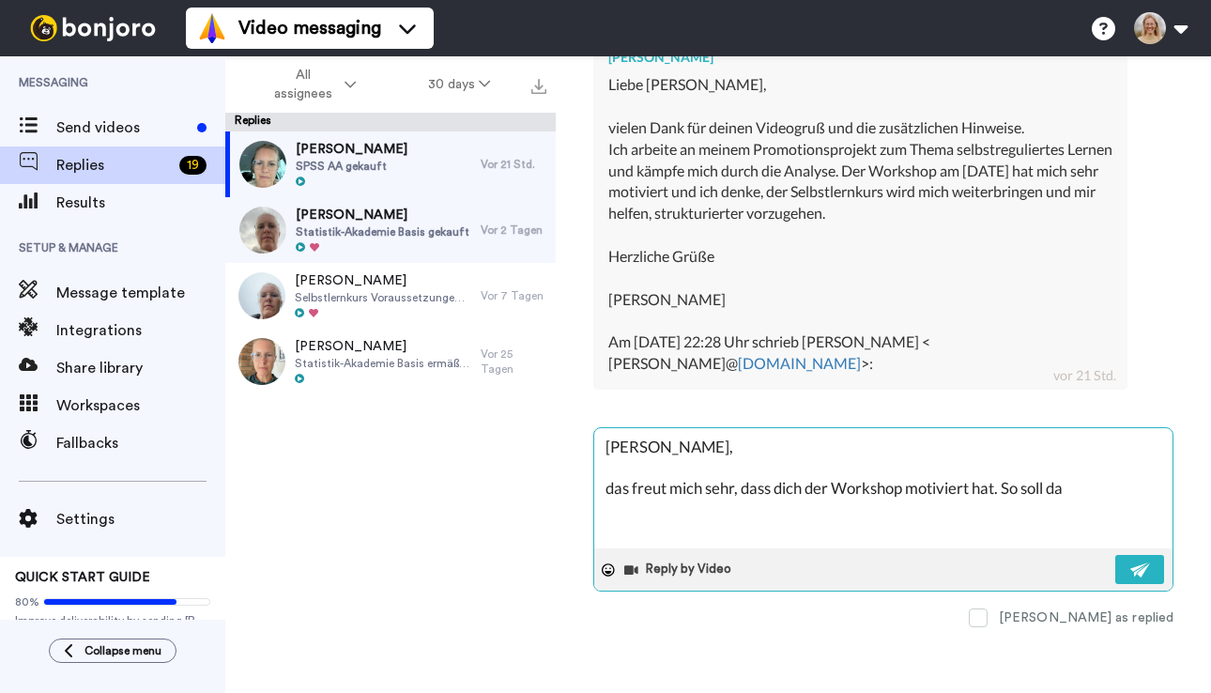
type textarea "x"
type textarea "Hallo Kirsten, das freut mich sehr, dass dich der Workshop motiviert hat. So so…"
type textarea "x"
type textarea "Hallo Kirsten, das freut mich sehr, dass dich der Workshop motiviert hat. So so…"
type textarea "x"
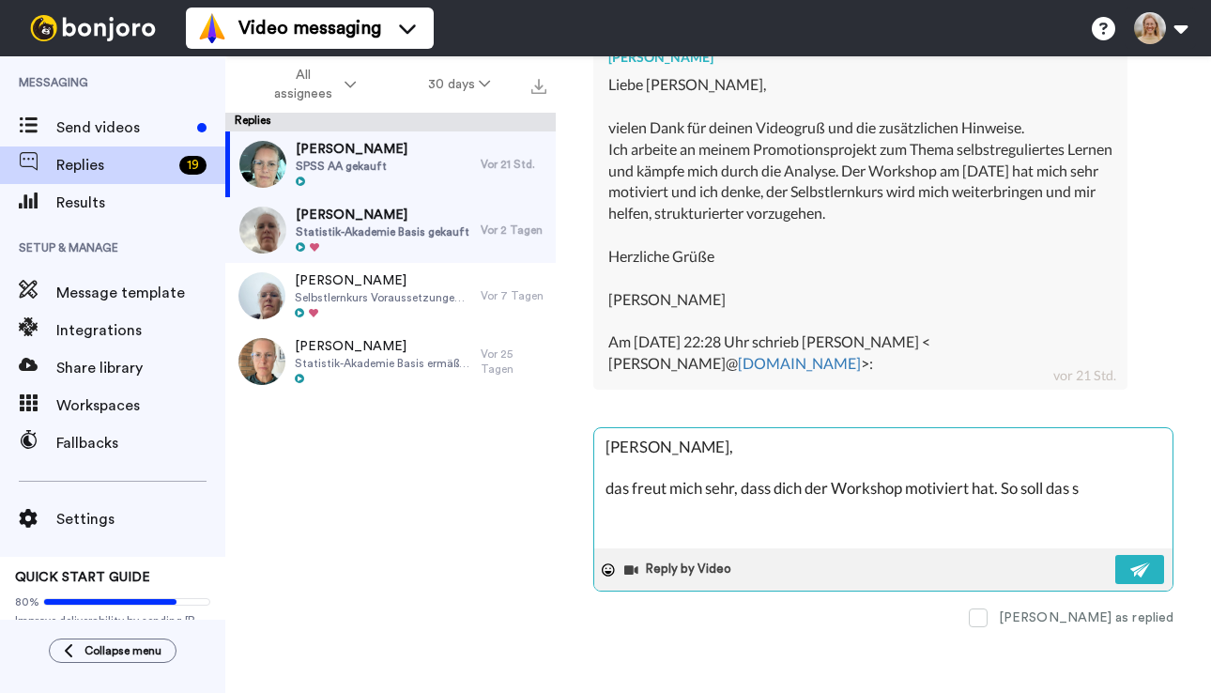
type textarea "Hallo Kirsten, das freut mich sehr, dass dich der Workshop motiviert hat. So so…"
type textarea "x"
type textarea "Hallo Kirsten, das freut mich sehr, dass dich der Workshop motiviert hat. So so…"
type textarea "x"
type textarea "Hallo Kirsten, das freut mich sehr, dass dich der Workshop motiviert hat. So so…"
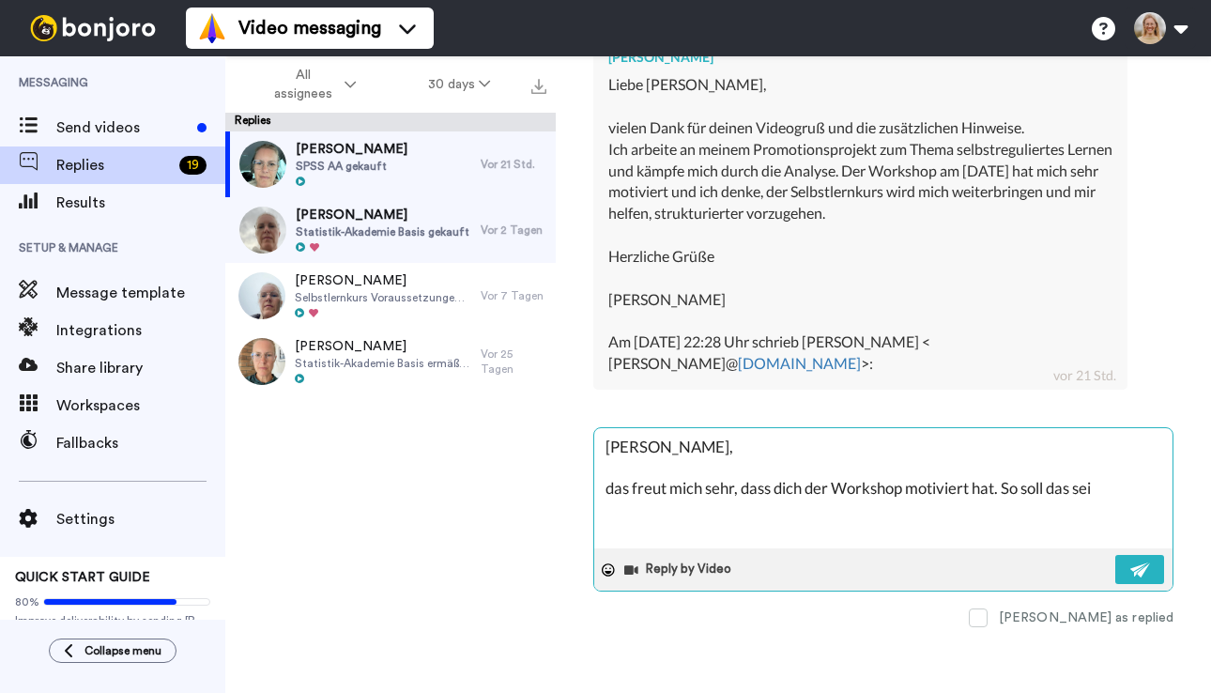
type textarea "x"
type textarea "Hallo Kirsten, das freut mich sehr, dass dich der Workshop motiviert hat. So so…"
type textarea "x"
type textarea "Hallo Kirsten, das freut mich sehr, dass dich der Workshop motiviert hat. So so…"
type textarea "x"
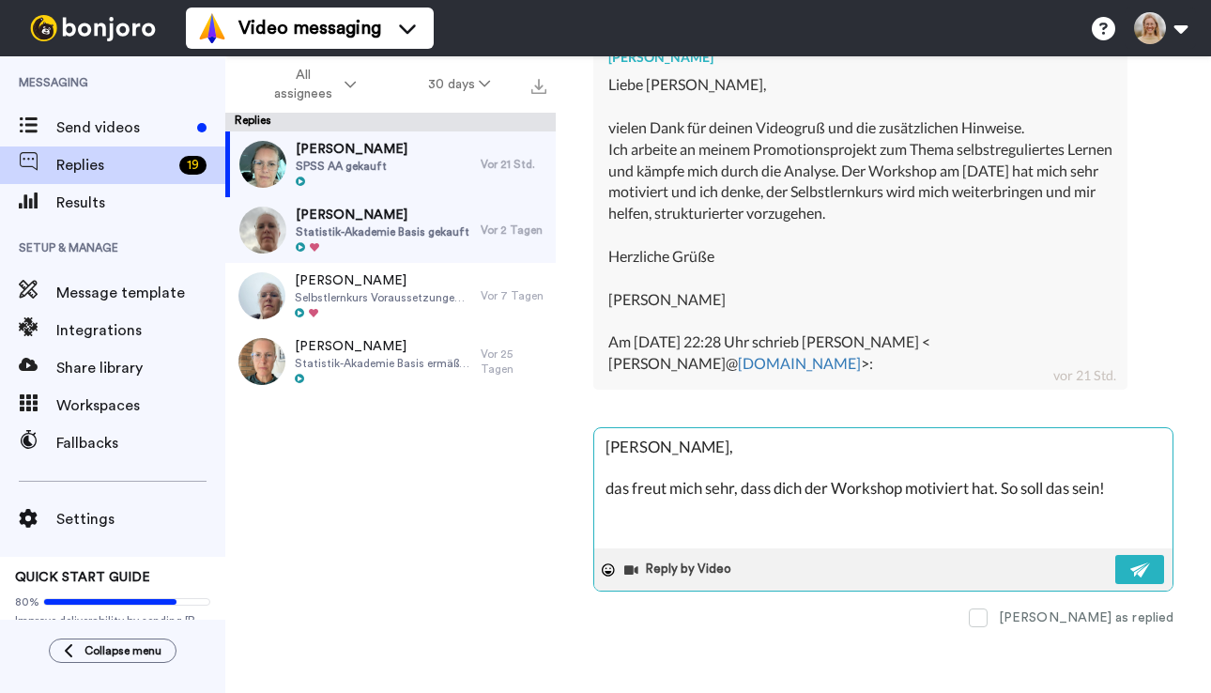
type textarea "Hallo Kirsten, das freut mich sehr, dass dich der Workshop motiviert hat. So so…"
type textarea "x"
type textarea "Hallo Kirsten, das freut mich sehr, dass dich der Workshop motiviert hat. So so…"
type textarea "x"
type textarea "Hallo Kirsten, das freut mich sehr, dass dich der Workshop motiviert hat. So so…"
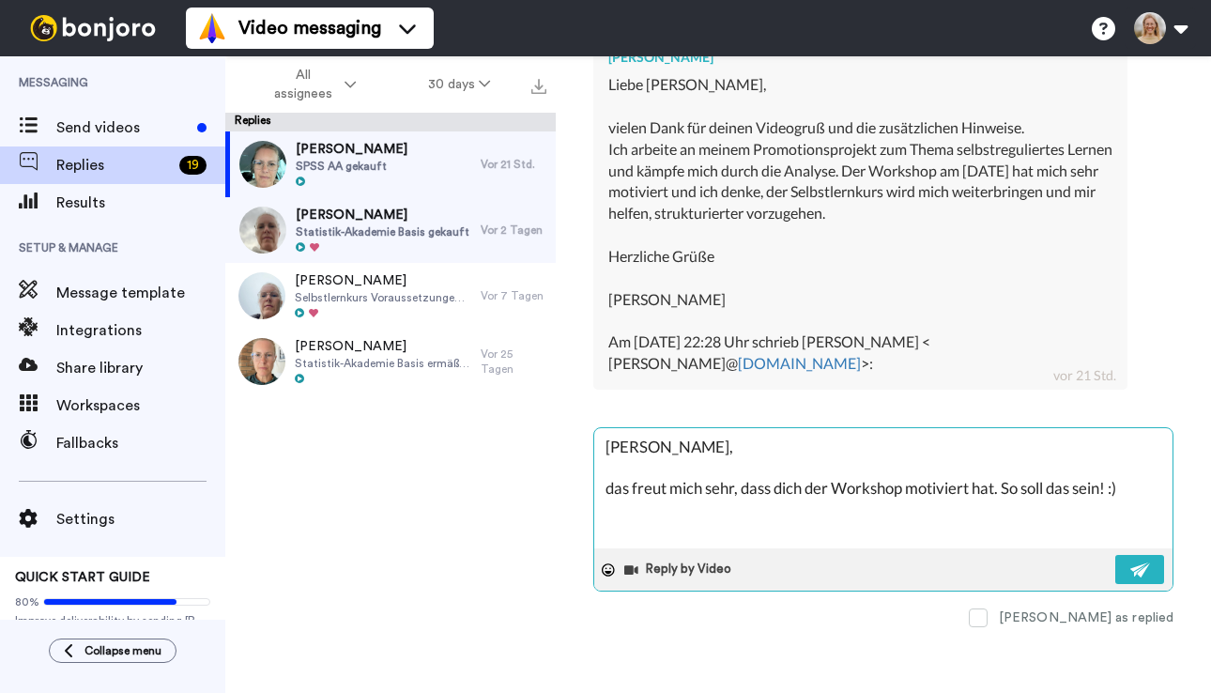
type textarea "x"
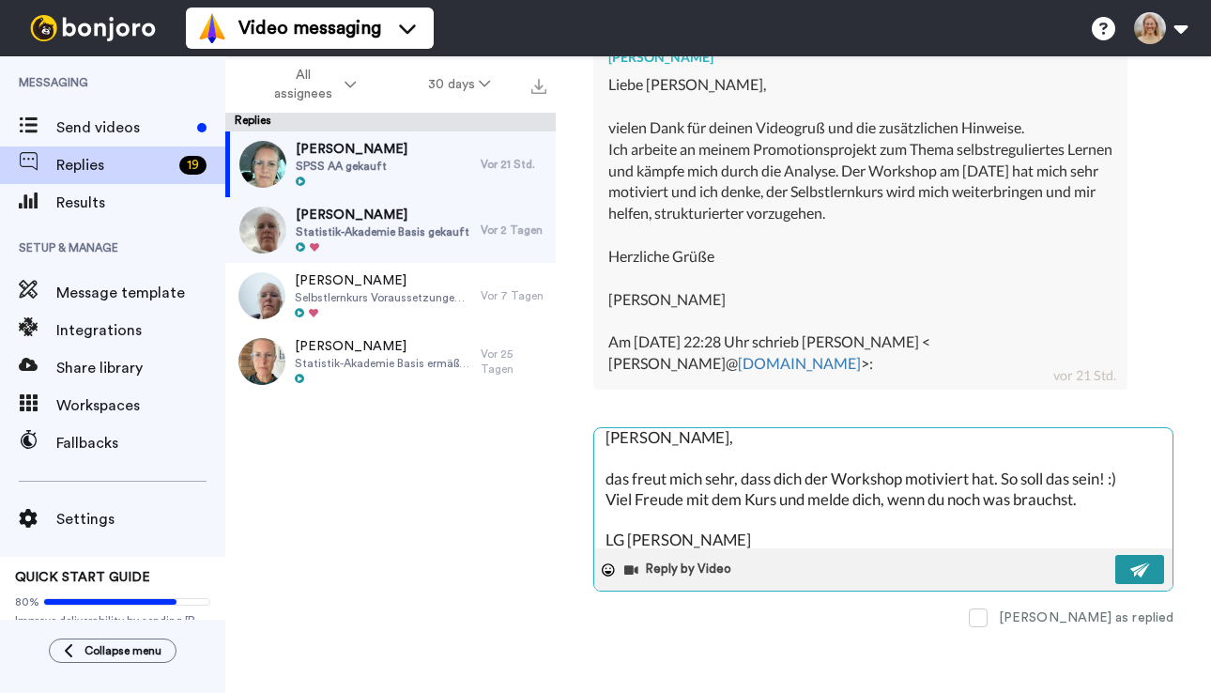
click at [1125, 557] on button at bounding box center [1139, 569] width 49 height 29
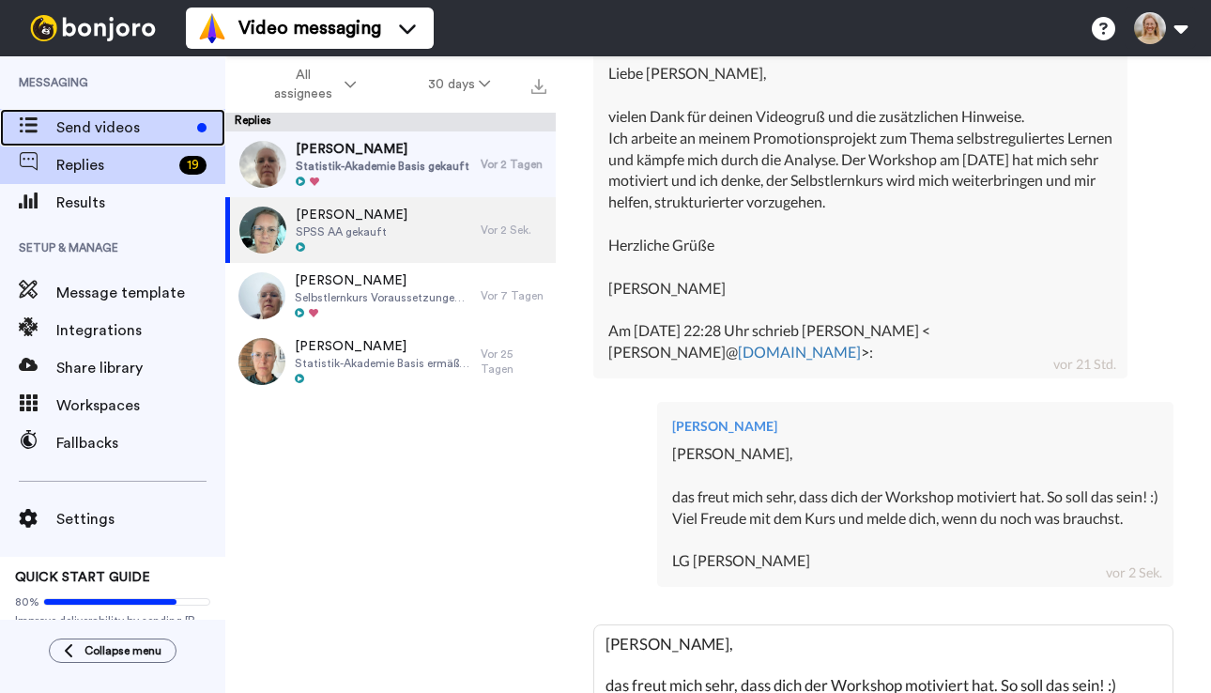
click at [112, 112] on div "Send videos" at bounding box center [112, 128] width 225 height 38
